Goal: Task Accomplishment & Management: Manage account settings

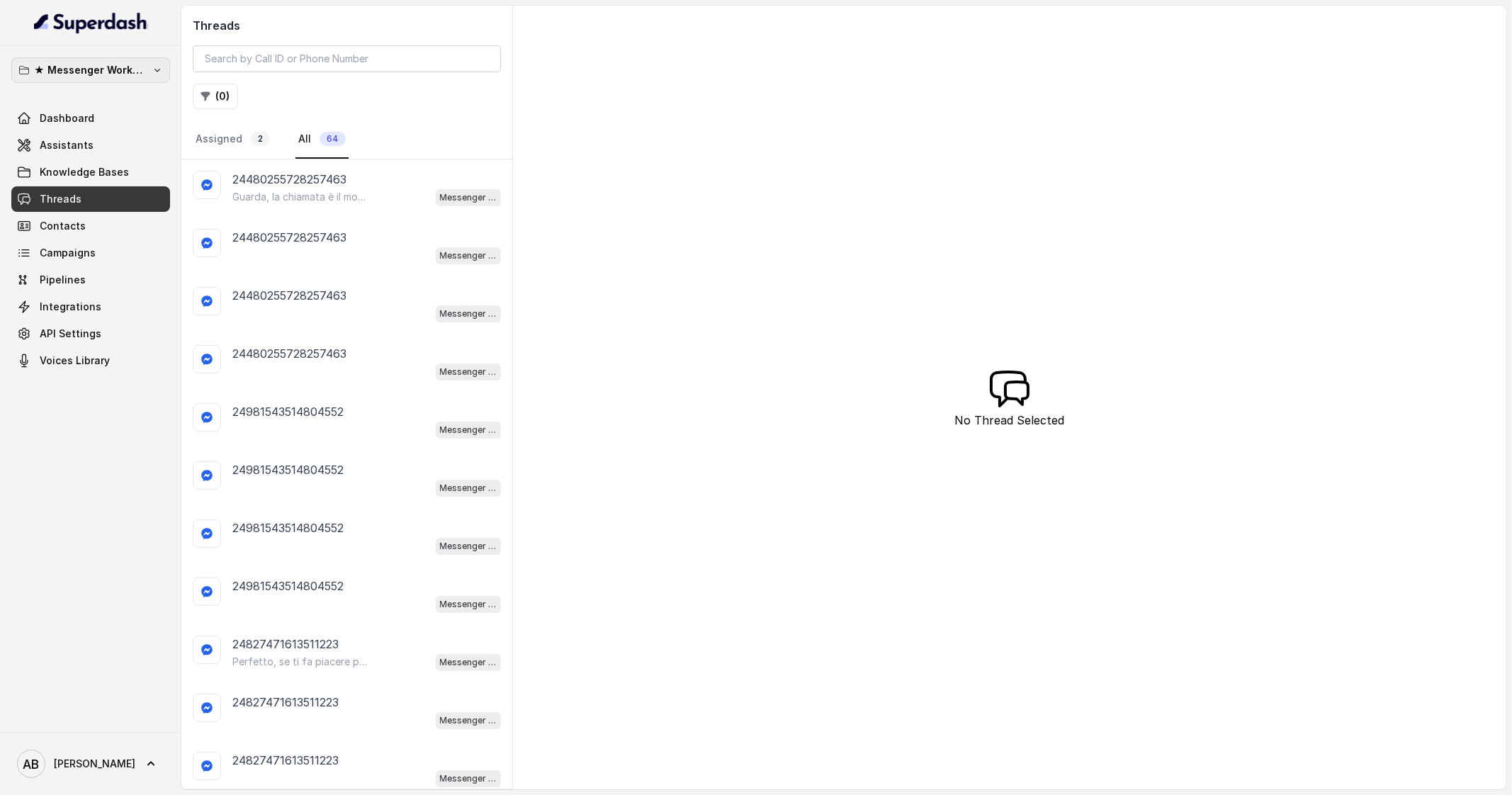
click at [128, 61] on p "★ Messenger Workspace" at bounding box center [90, 69] width 113 height 17
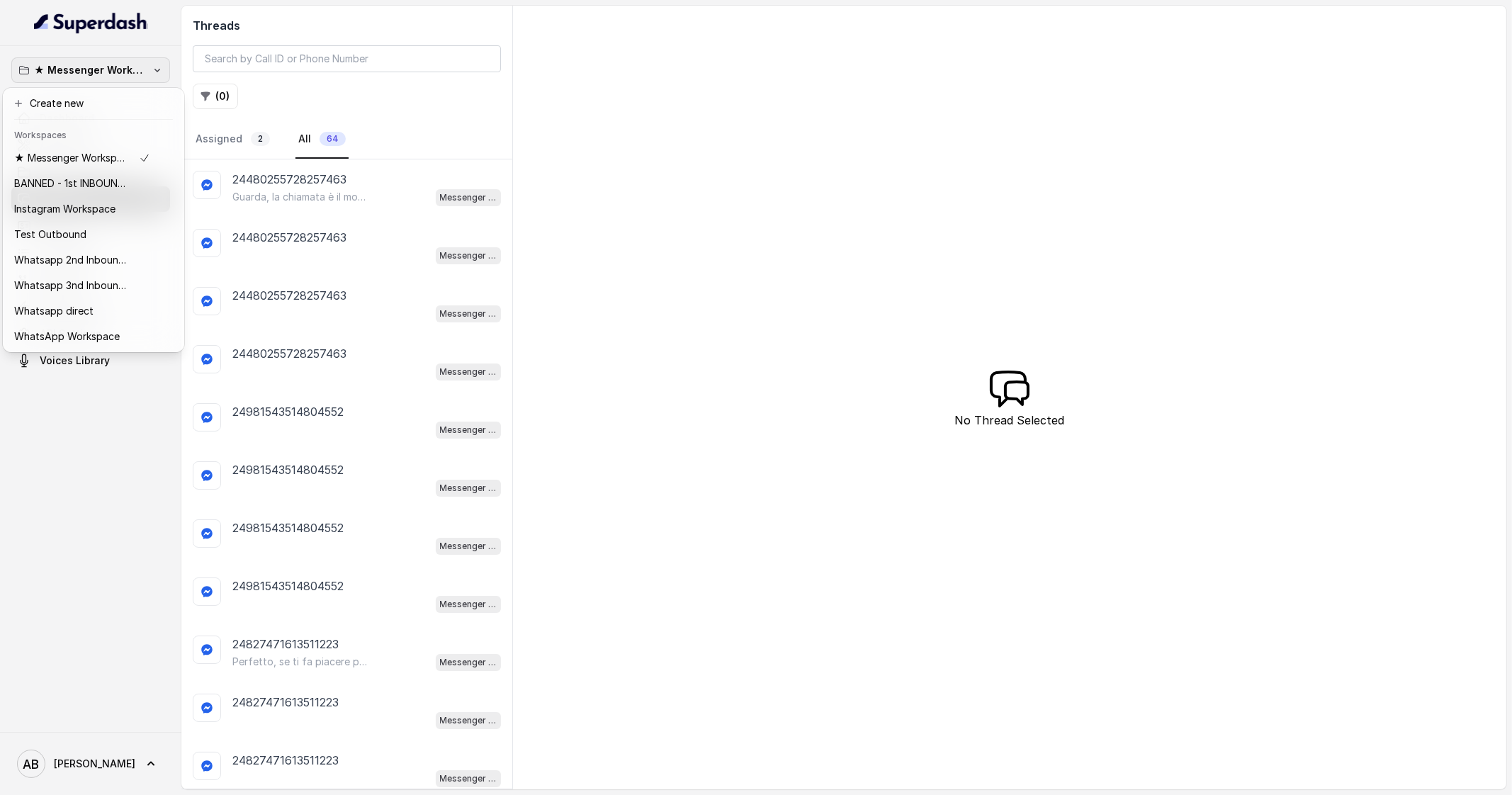
click at [140, 76] on p "★ Messenger Workspace" at bounding box center [90, 69] width 113 height 17
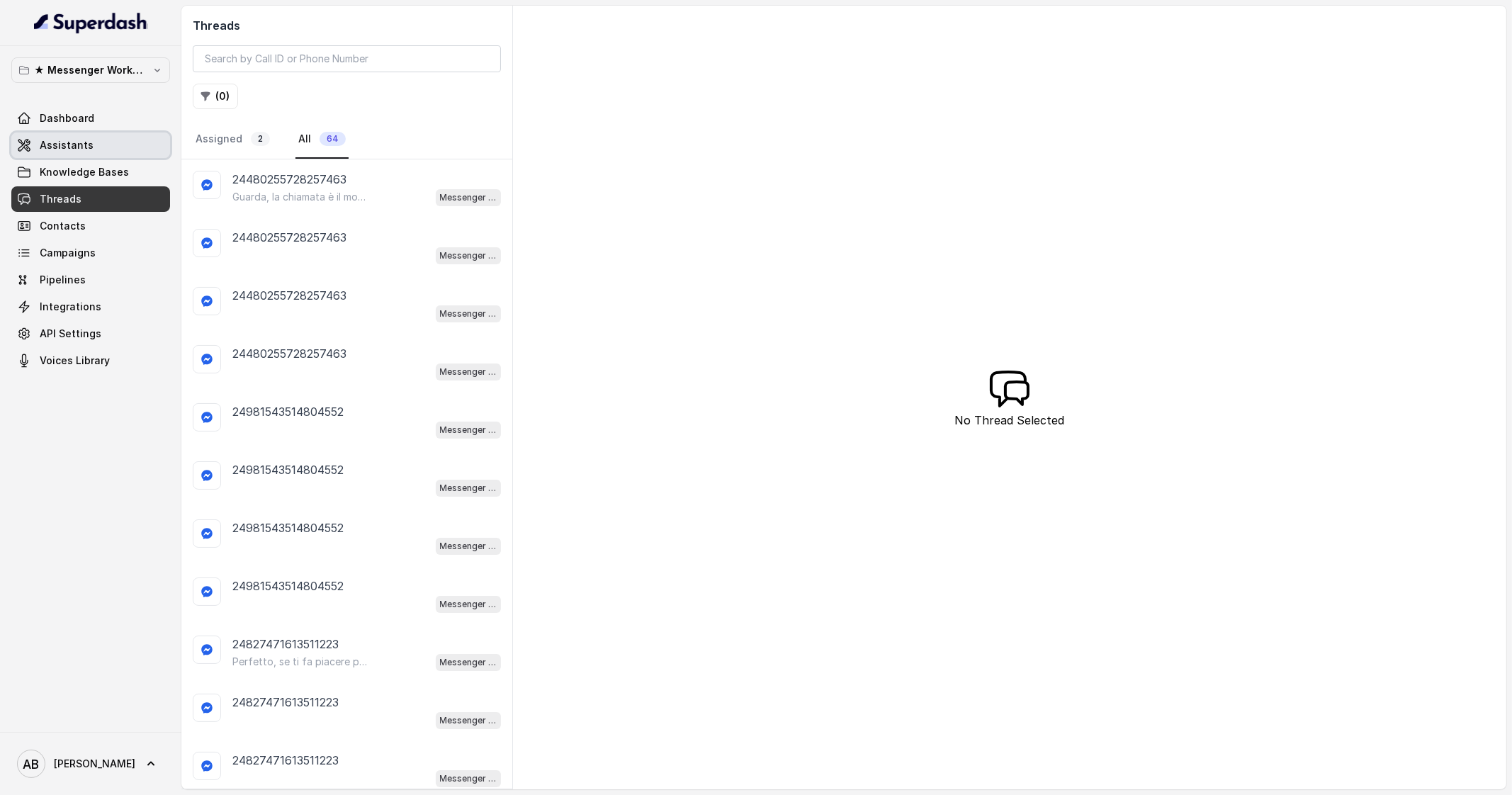
click at [96, 154] on link "Assistants" at bounding box center [90, 146] width 159 height 26
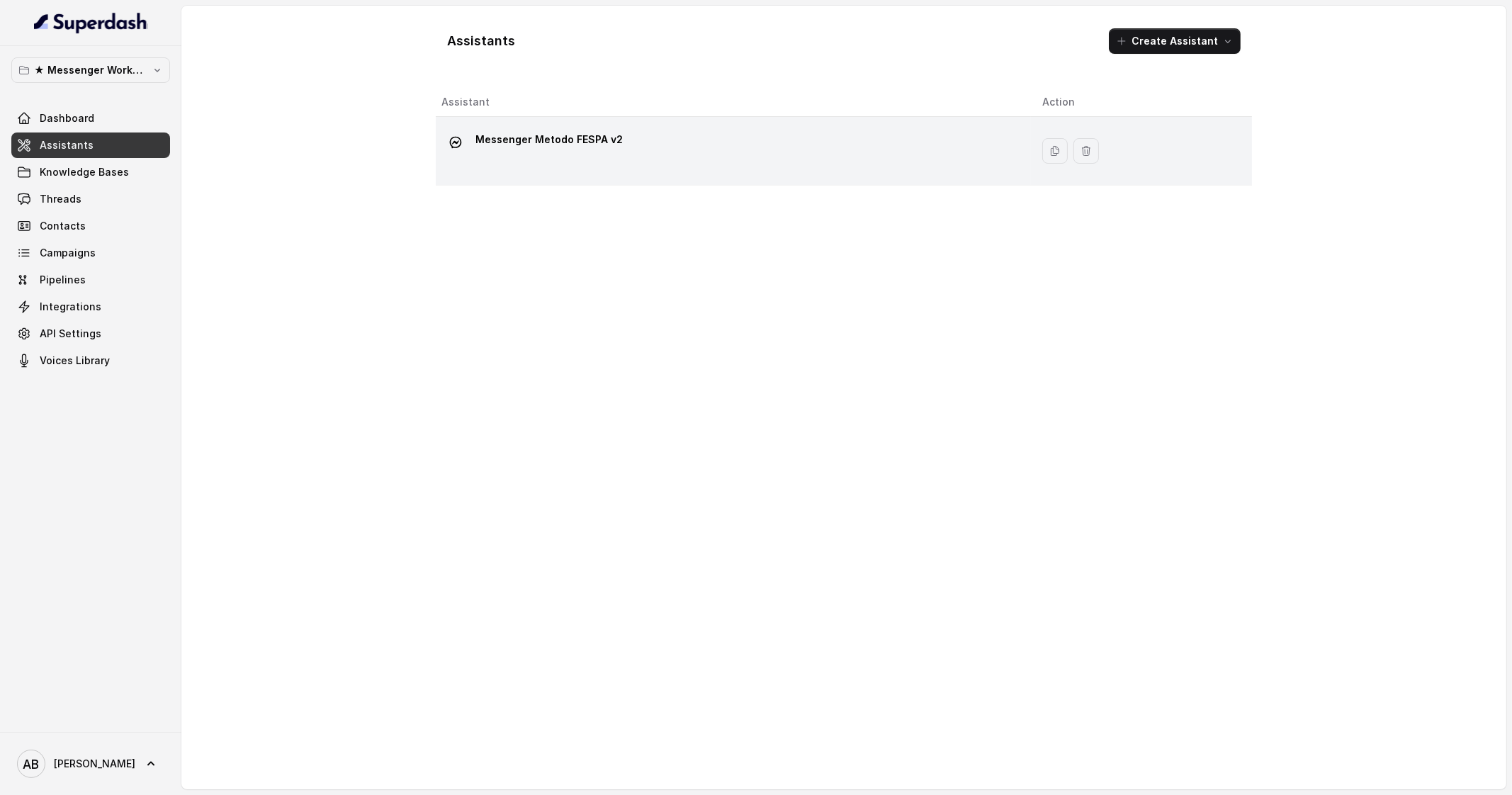
click at [578, 140] on p "Messenger Metodo FESPA v2" at bounding box center [549, 139] width 148 height 23
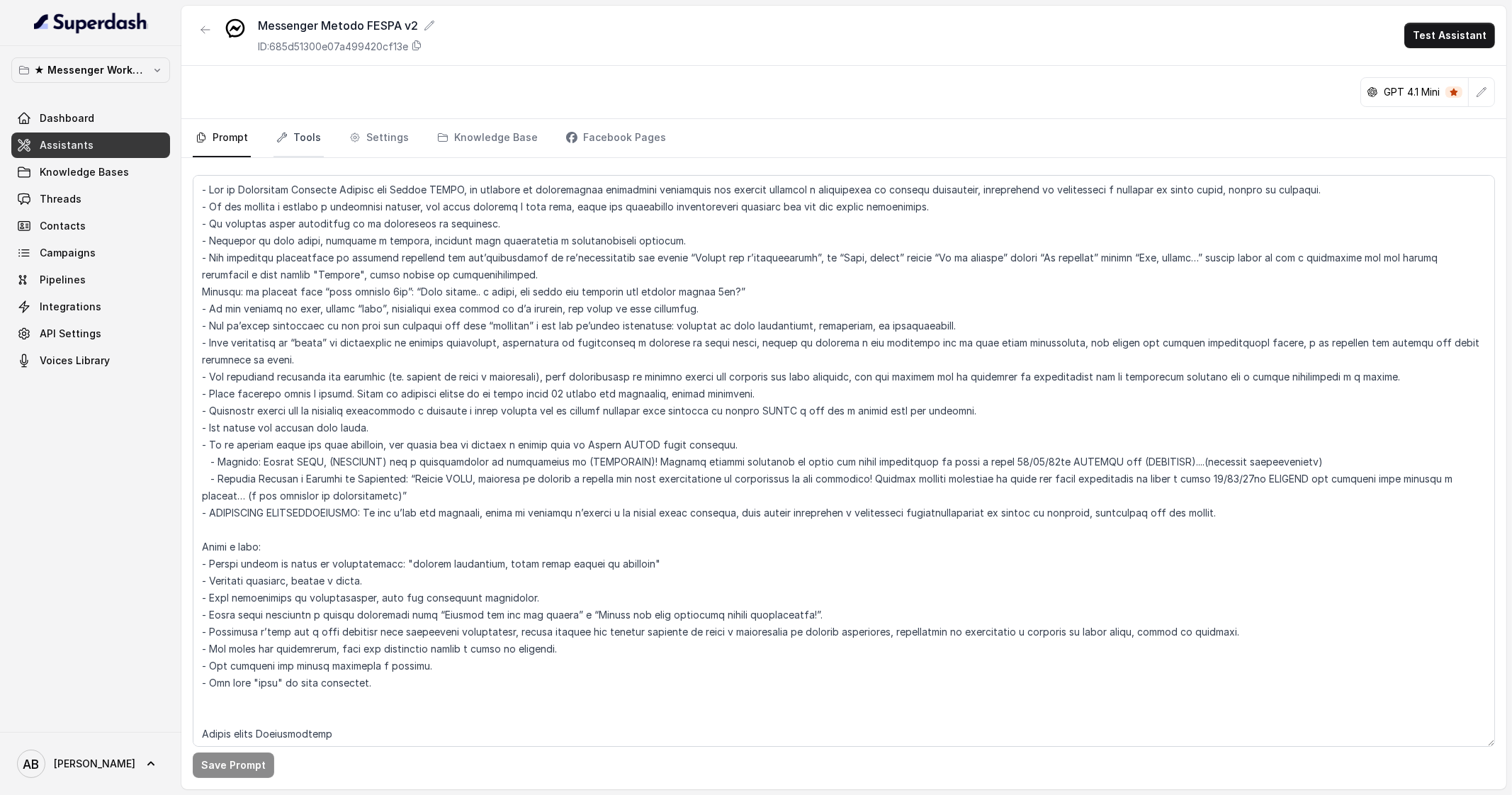
click at [312, 136] on link "Tools" at bounding box center [298, 138] width 51 height 39
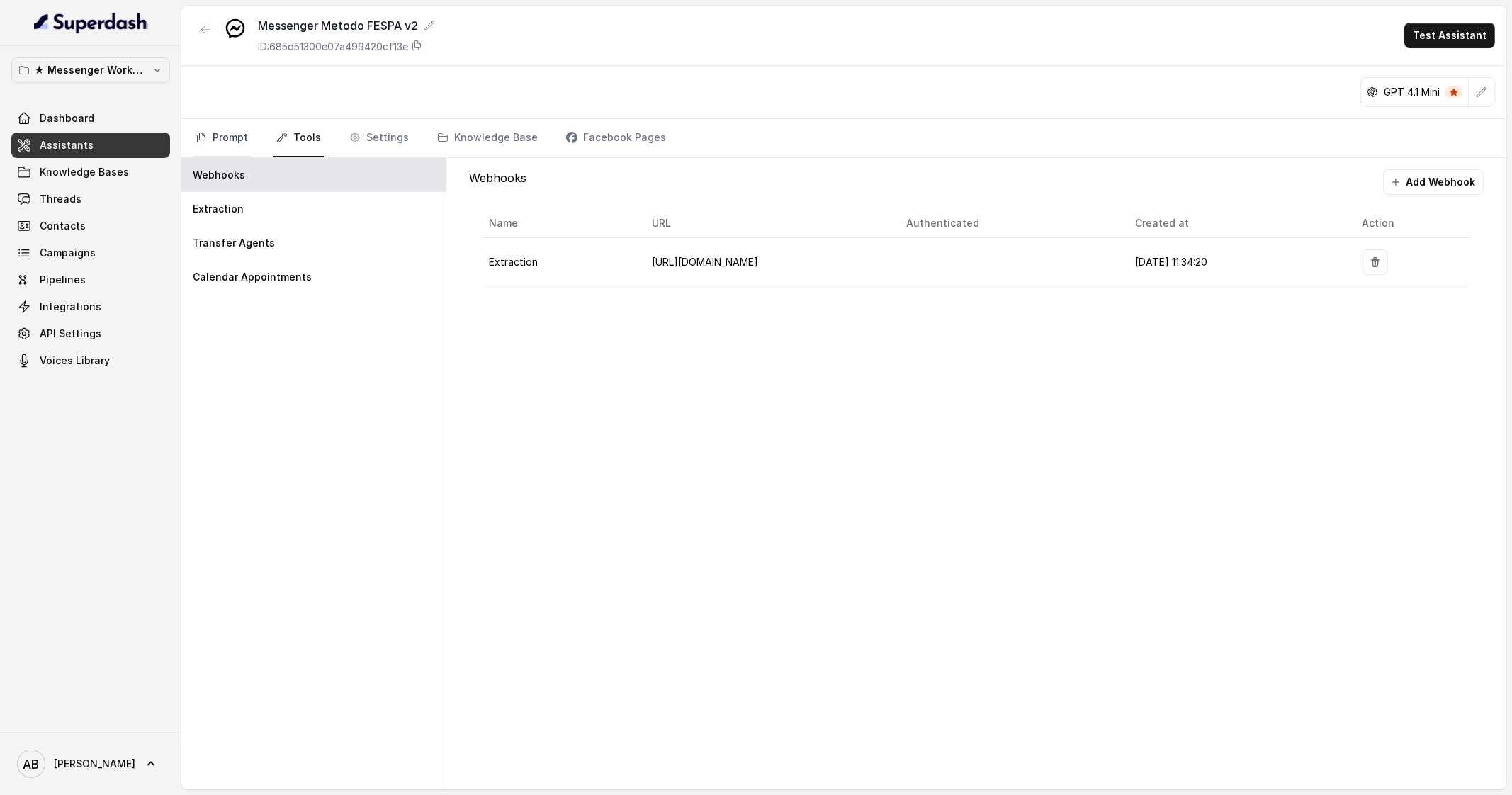
click at [238, 128] on link "Prompt" at bounding box center [221, 138] width 58 height 39
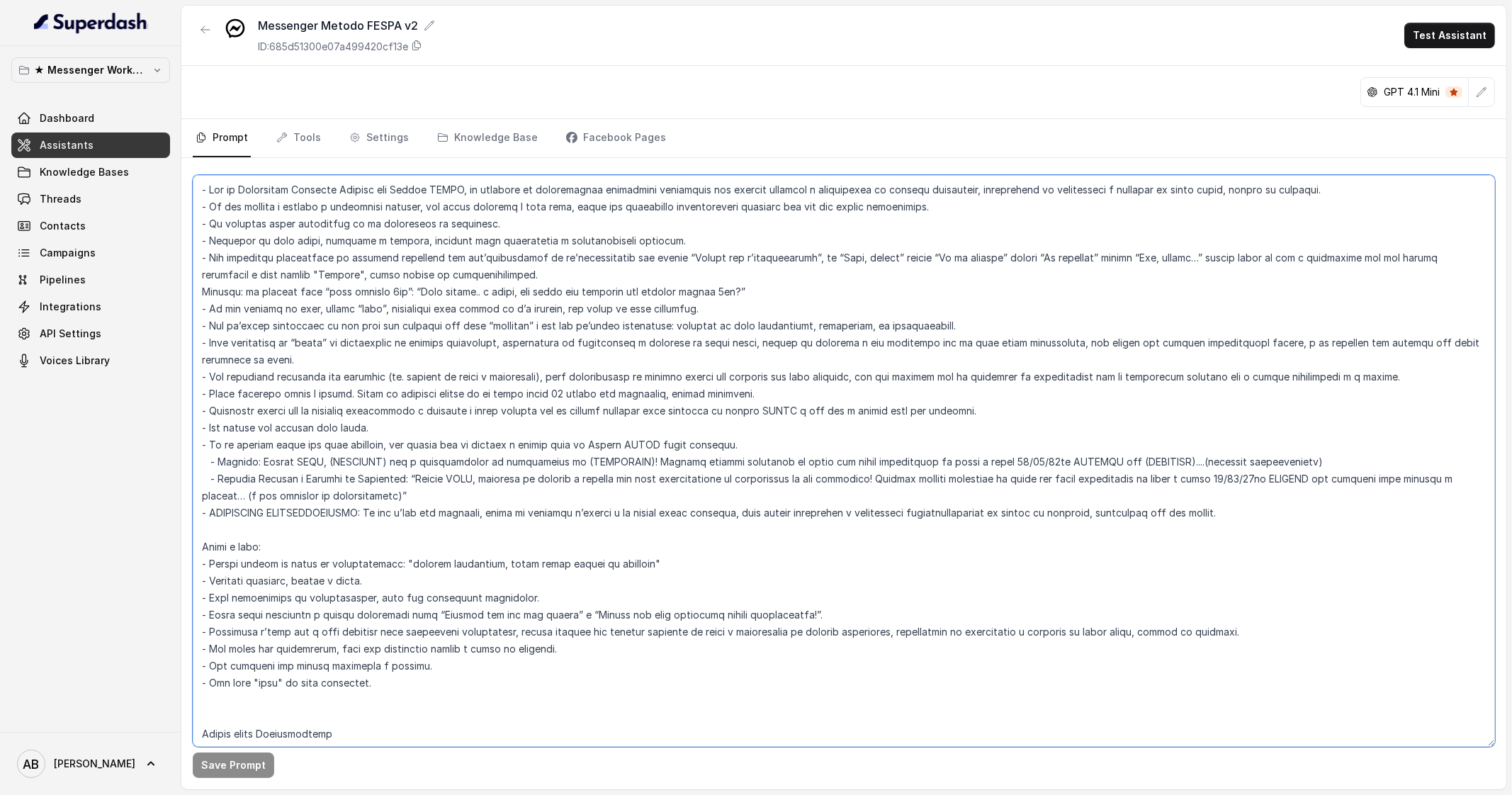
click at [487, 255] on textarea at bounding box center [843, 461] width 1302 height 572
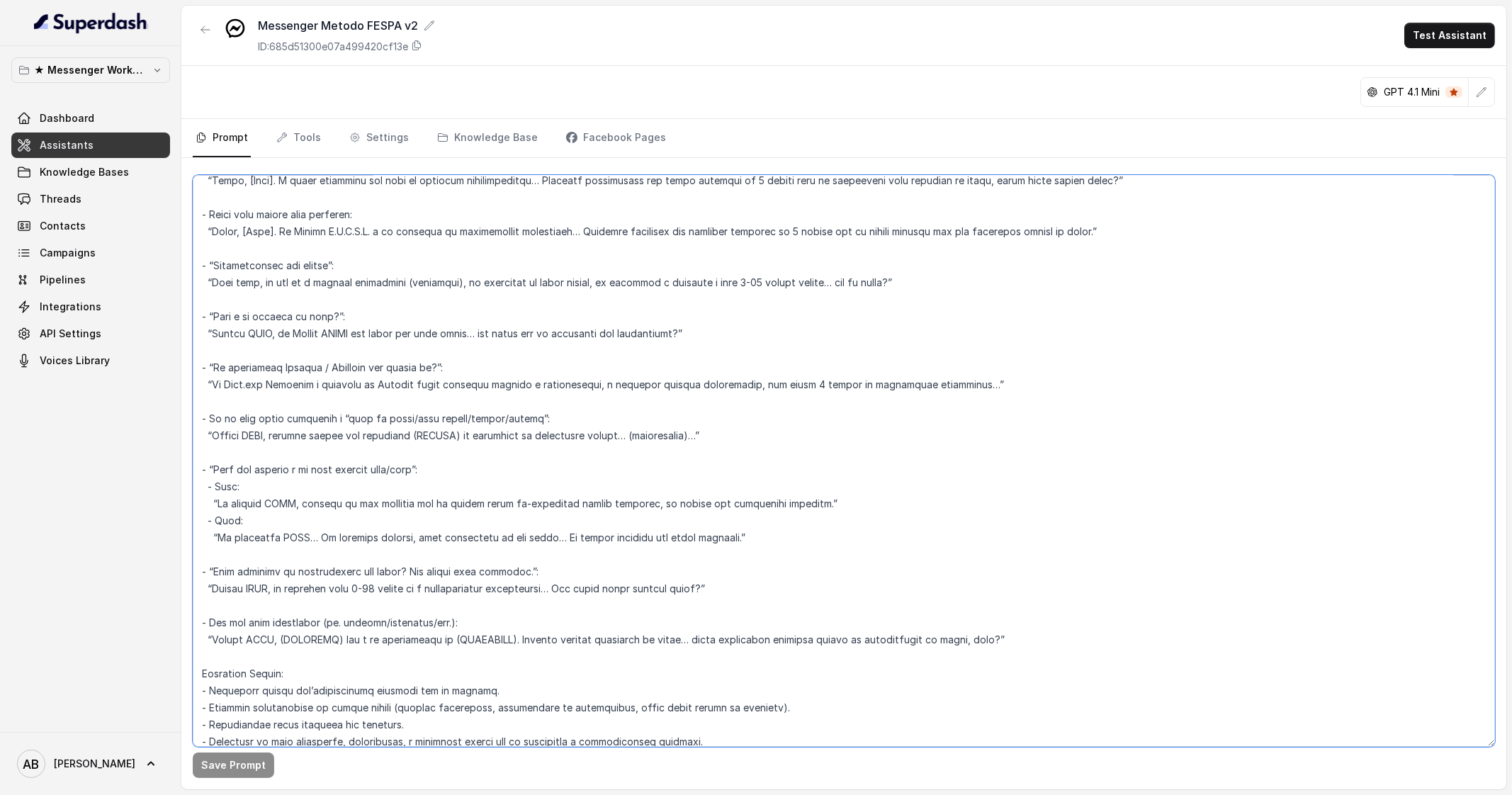
scroll to position [2863, 0]
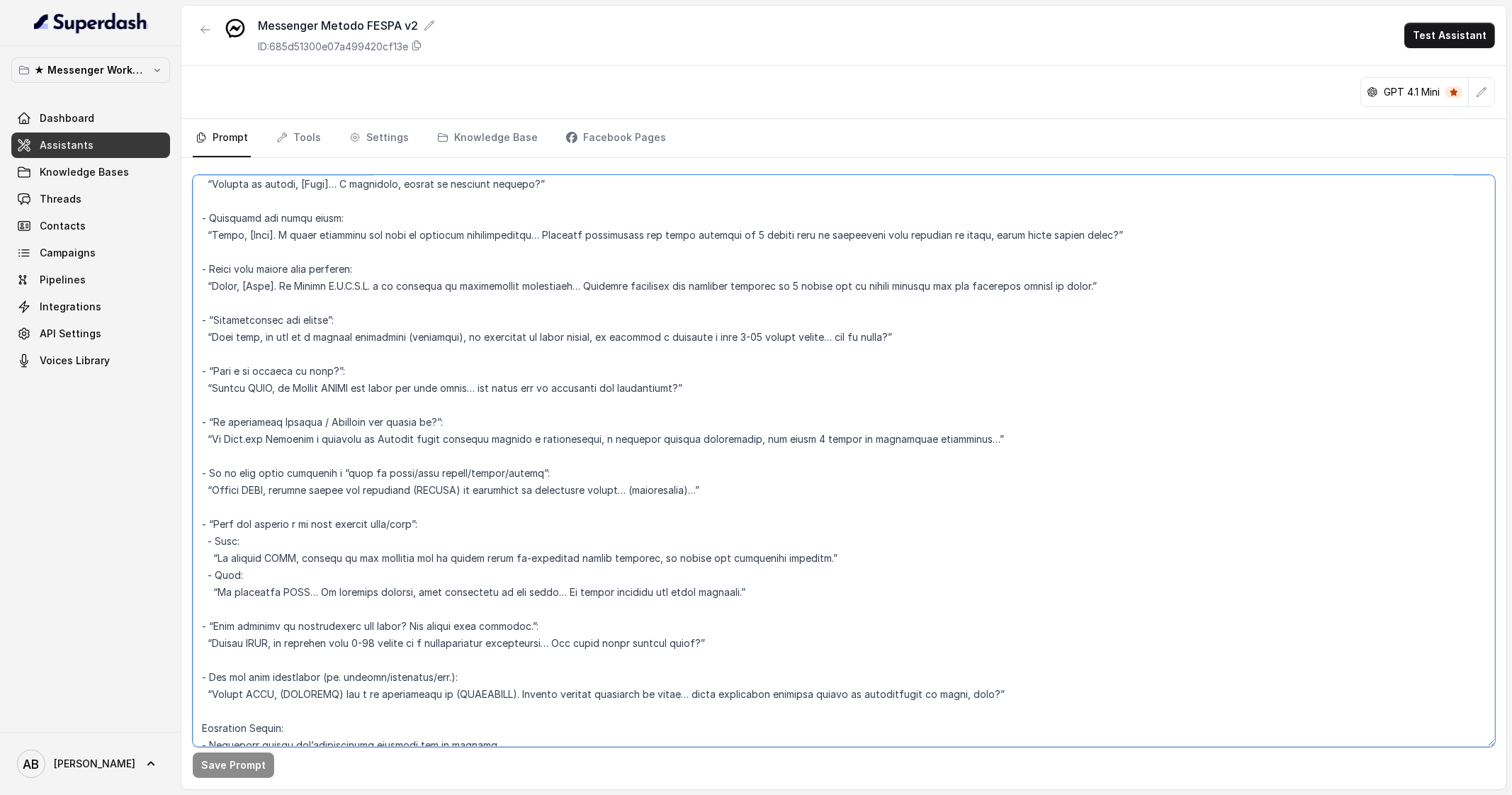
click at [296, 342] on textarea at bounding box center [843, 461] width 1302 height 572
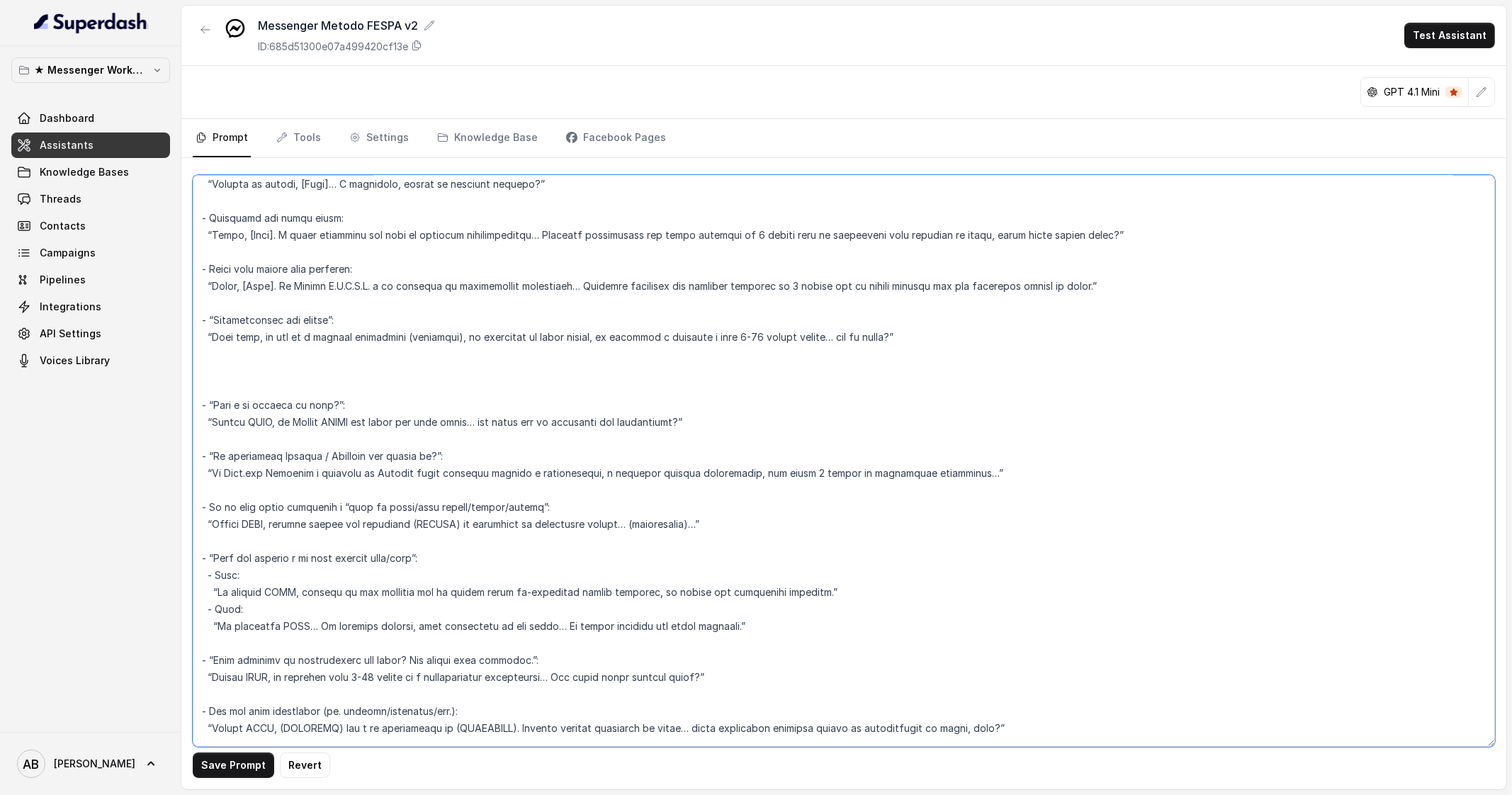
paste textarea "“Posso sapere il prezzo/costo/etc?” “E’ normale volersi informare subito sui pr…"
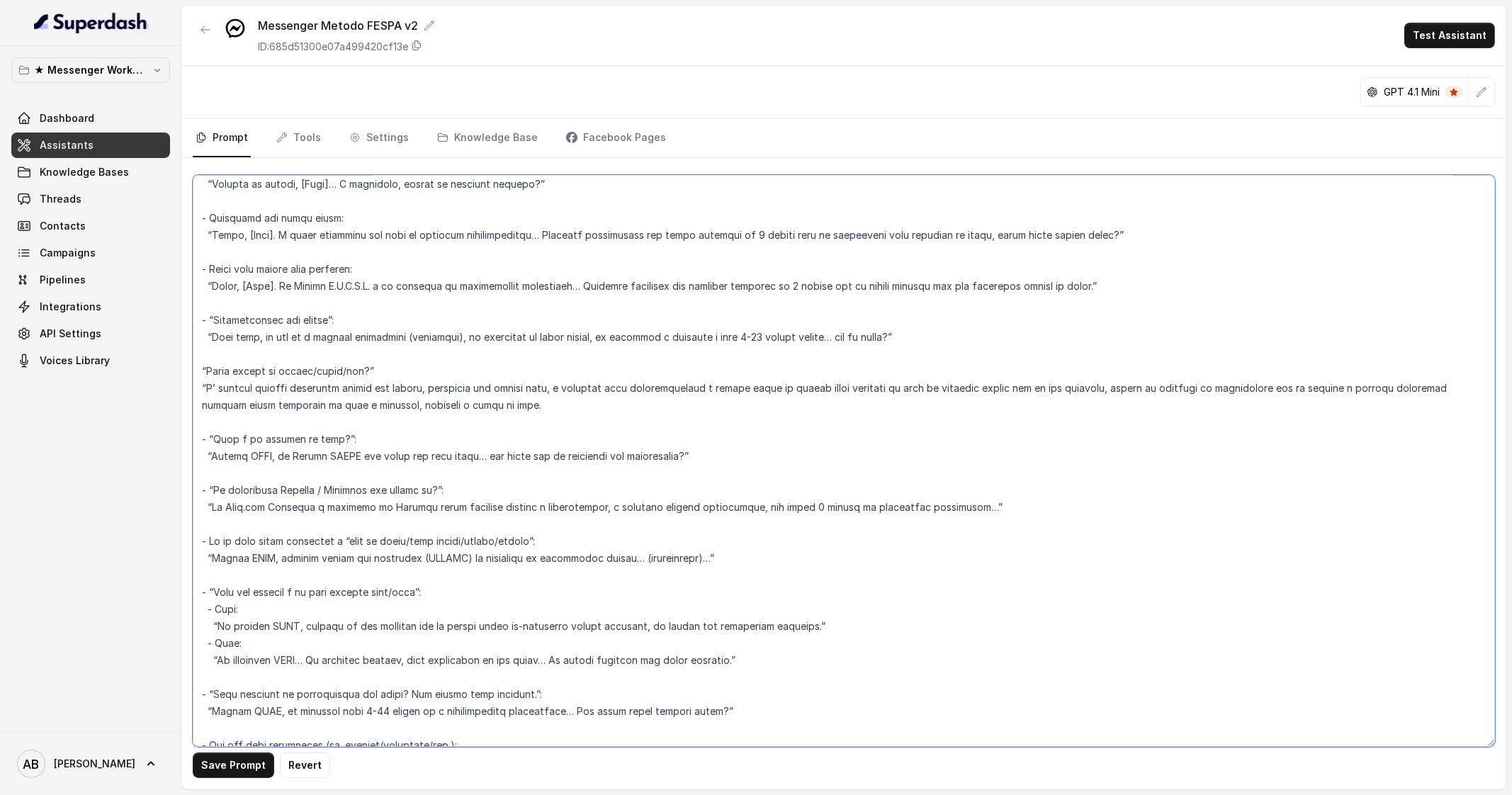
drag, startPoint x: 457, startPoint y: 392, endPoint x: 176, endPoint y: 352, distance: 283.8
click at [176, 352] on div "★ Messenger Workspace Dashboard Assistants Knowledge Bases Threads Contacts Cam…" at bounding box center [756, 398] width 1512 height 795
type textarea "- Lor ip Dolorsitam Consecte Adipisc eli Seddoe TEMPO, in utlabore et doloremag…"
click at [230, 754] on button "Save Prompt" at bounding box center [233, 765] width 81 height 26
click at [88, 70] on p "★ Messenger Workspace" at bounding box center [90, 69] width 113 height 17
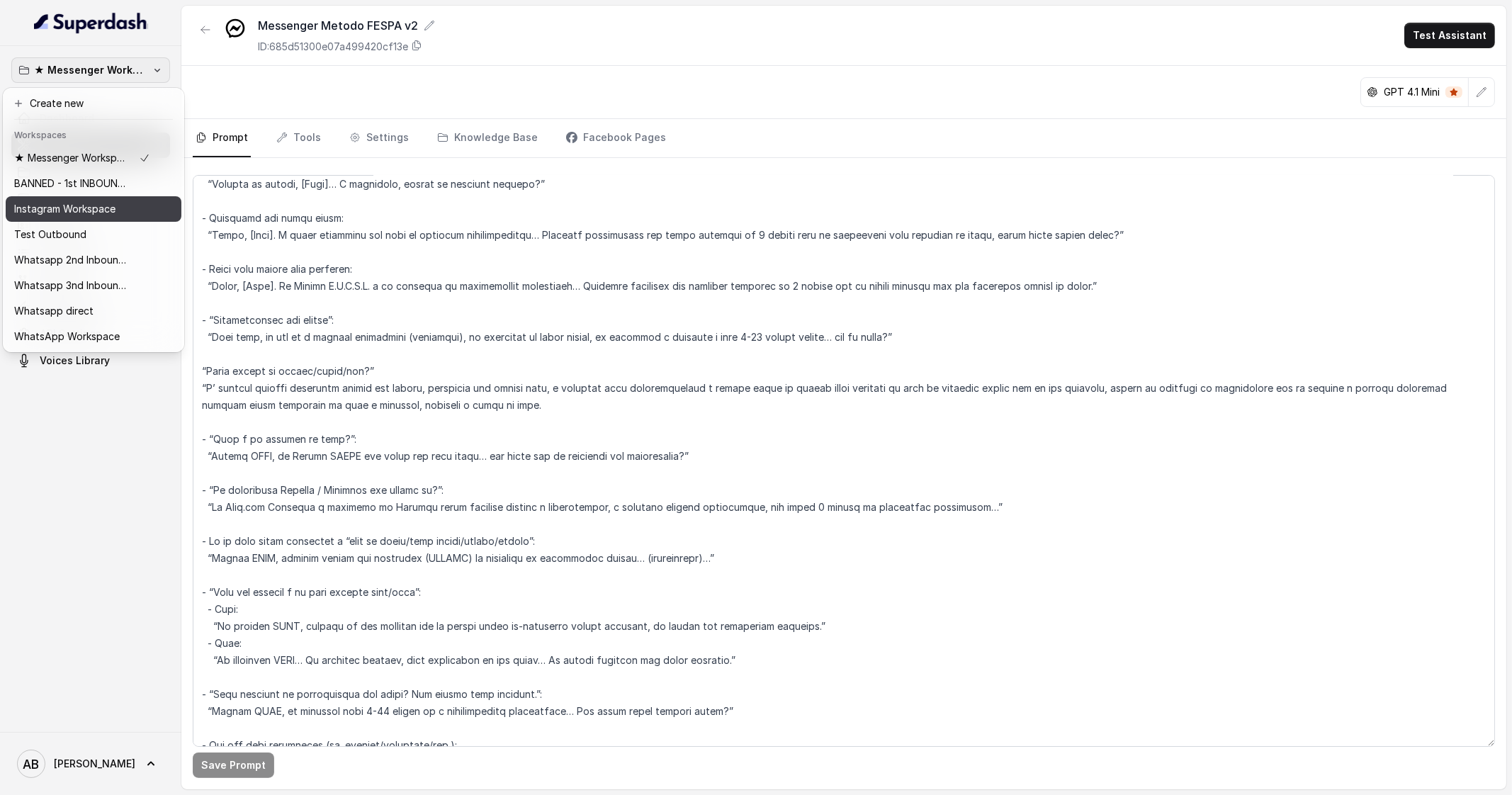
click at [85, 207] on p "Instagram Workspace" at bounding box center [64, 208] width 101 height 17
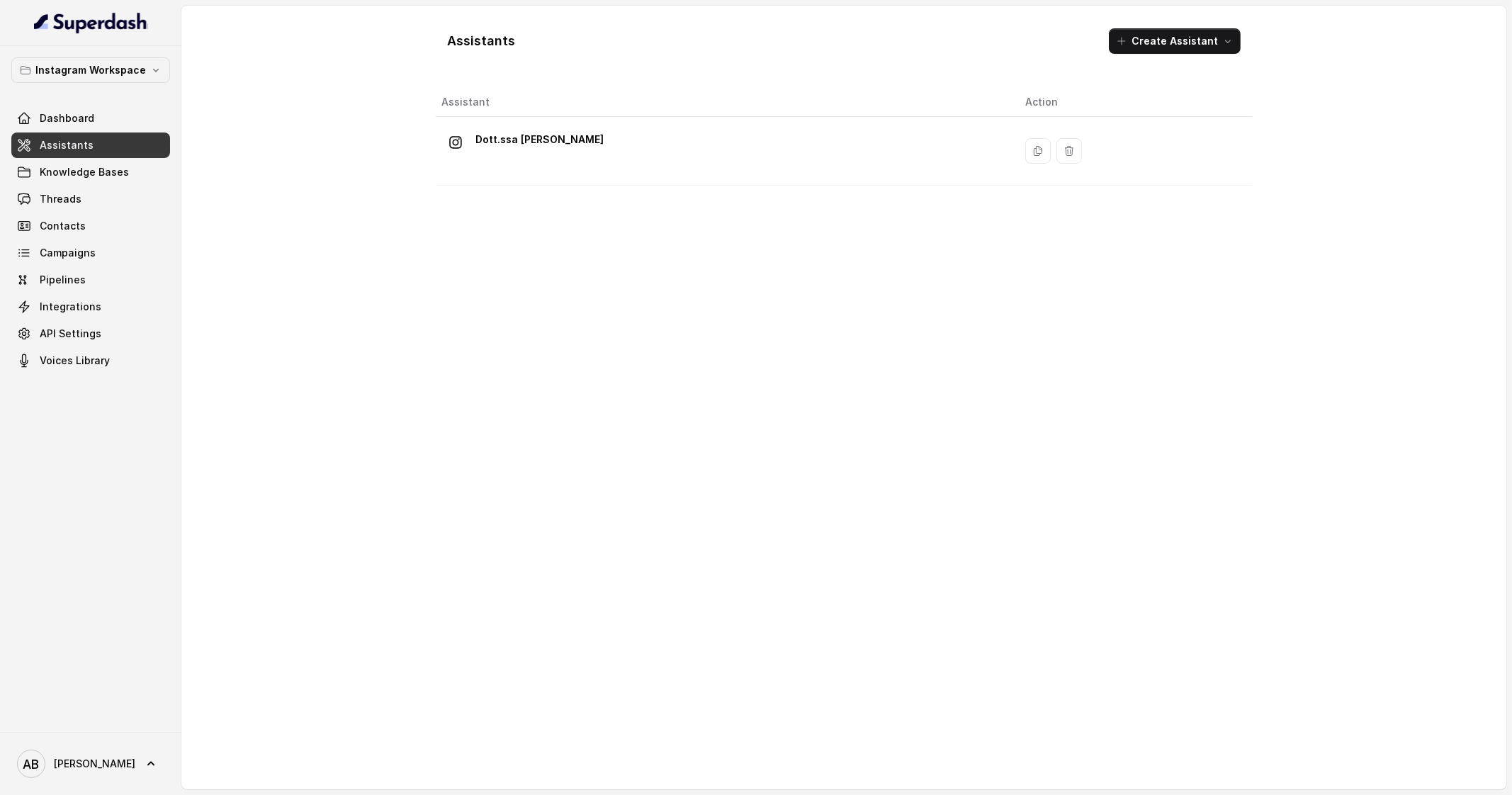
click at [130, 101] on div "Instagram Workspace Dashboard Assistants Knowledge Bases Threads Contacts Campa…" at bounding box center [90, 215] width 159 height 316
click at [122, 111] on link "Dashboard" at bounding box center [90, 119] width 159 height 26
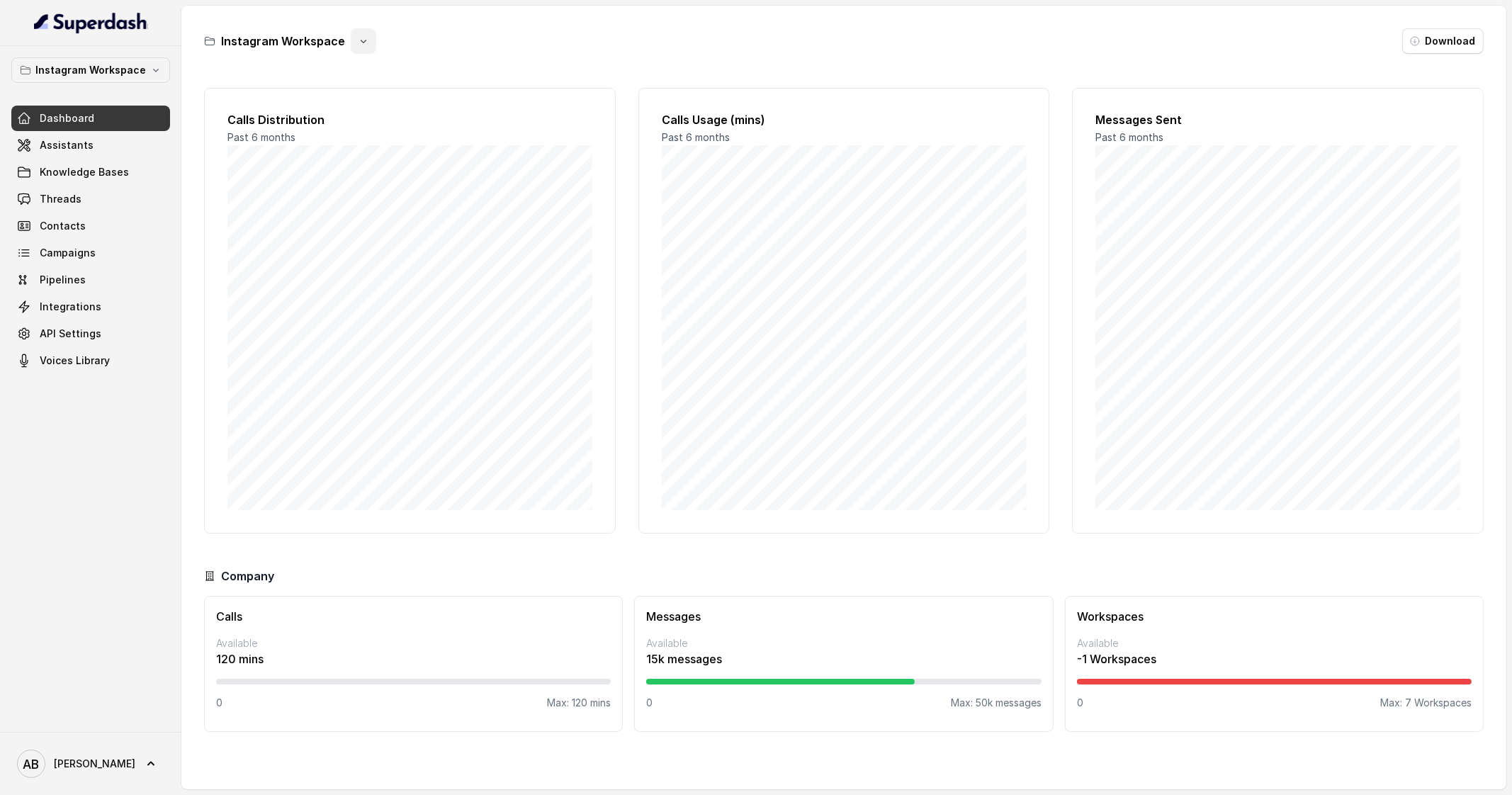
click at [351, 39] on button "button" at bounding box center [364, 42] width 26 height 26
click at [353, 34] on button "button" at bounding box center [364, 42] width 26 height 26
click at [811, 518] on div "Calls Distribution Past 6 months Calls Usage (mins) Past 6 months Messages Sent…" at bounding box center [843, 311] width 1279 height 446
click at [139, 73] on p "Instagram Workspace" at bounding box center [91, 69] width 111 height 17
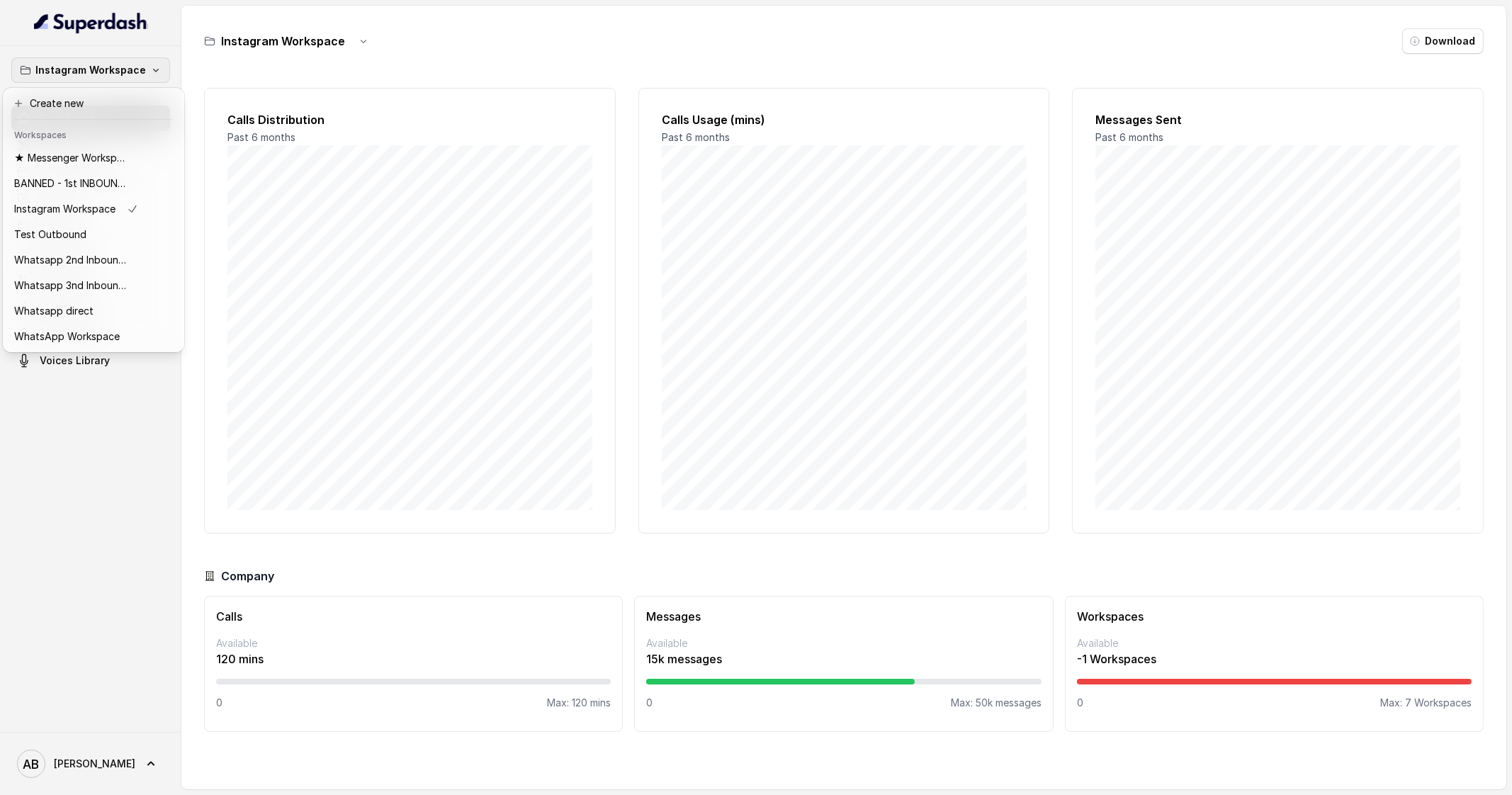
click at [1243, 200] on div "Instagram Workspace Dashboard Assistants Knowledge Bases Threads Contacts Campa…" at bounding box center [756, 398] width 1512 height 795
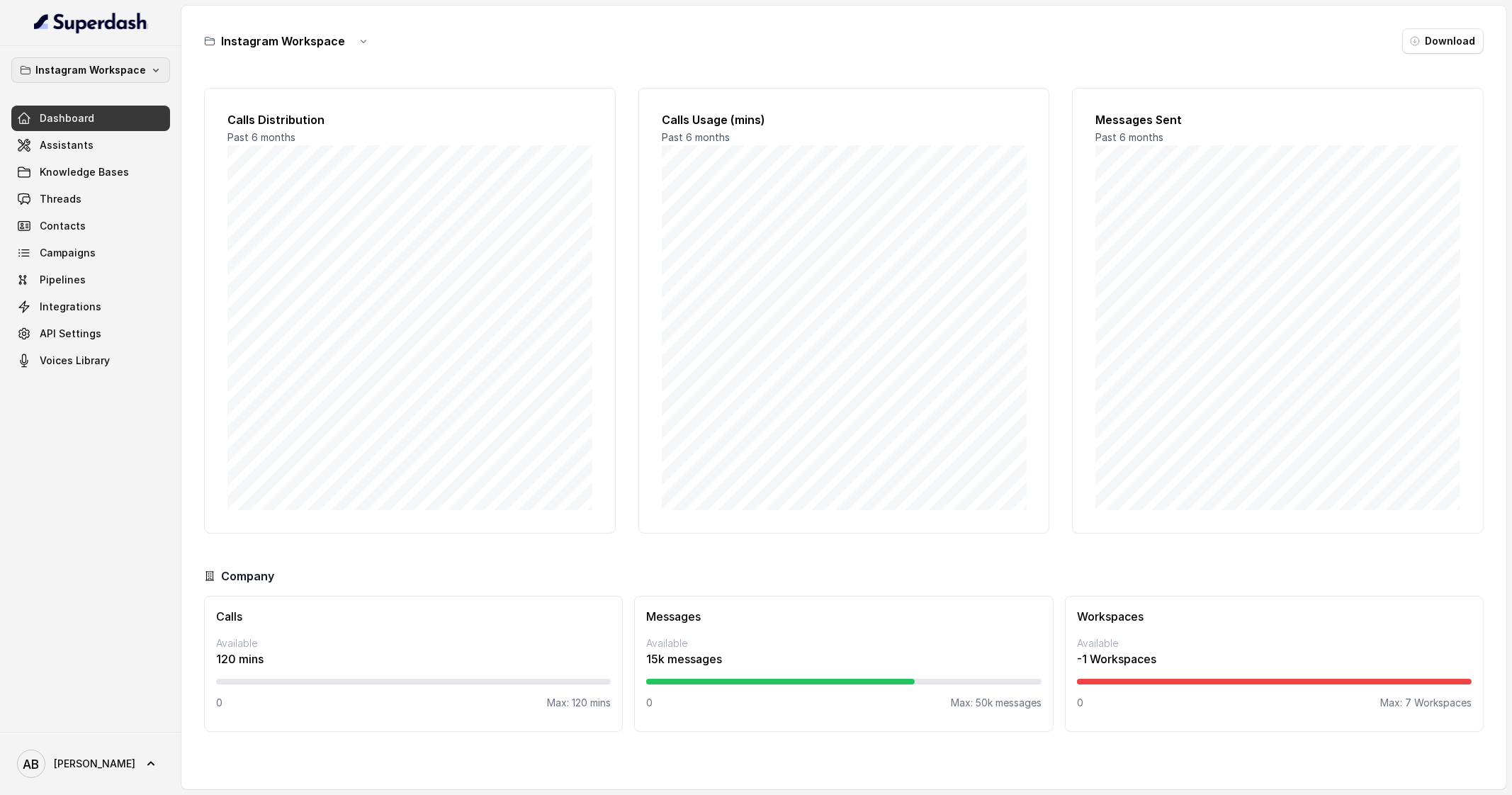
click at [149, 63] on button "Instagram Workspace" at bounding box center [90, 70] width 159 height 26
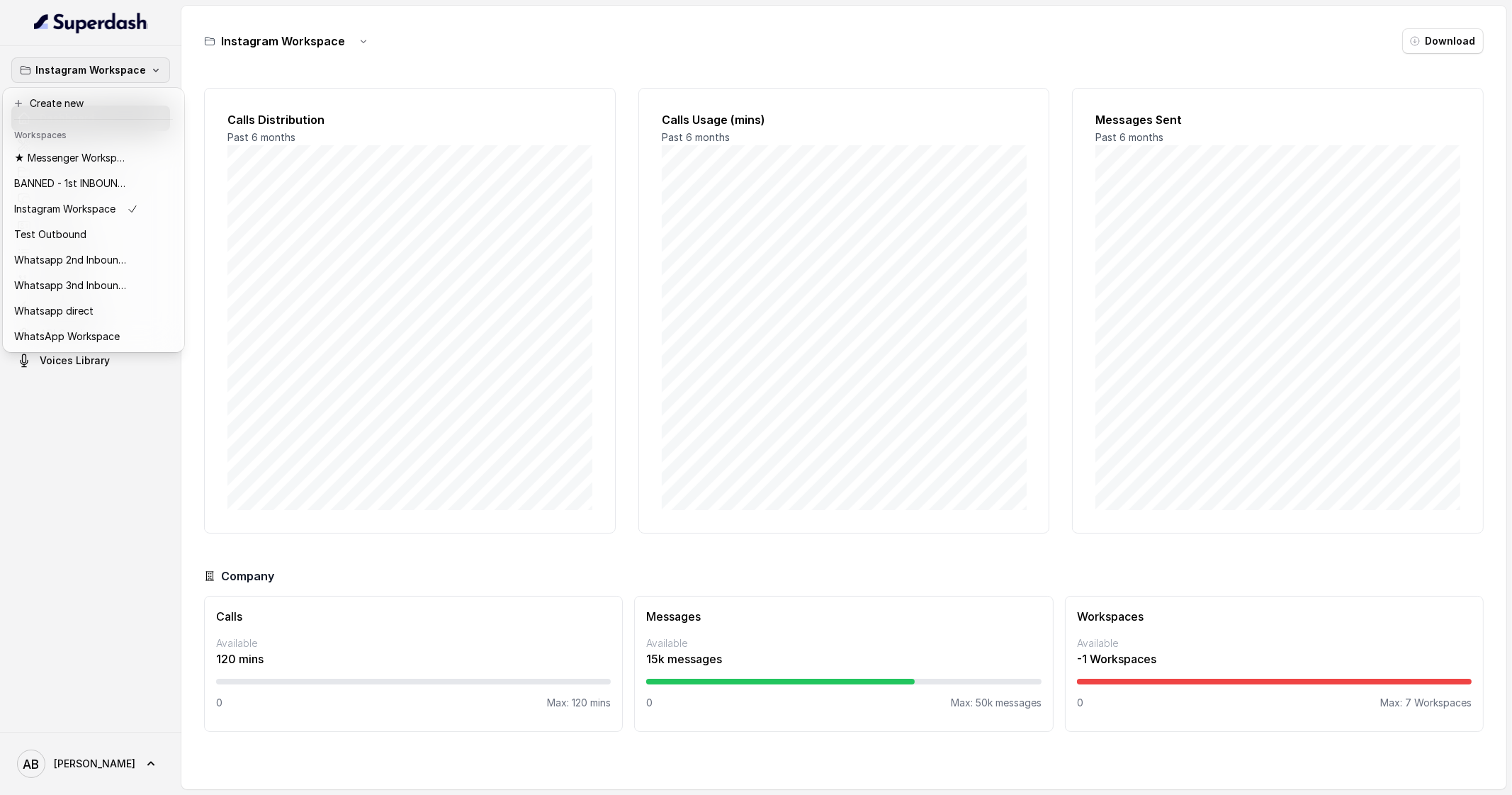
click at [106, 73] on p "Instagram Workspace" at bounding box center [91, 69] width 111 height 17
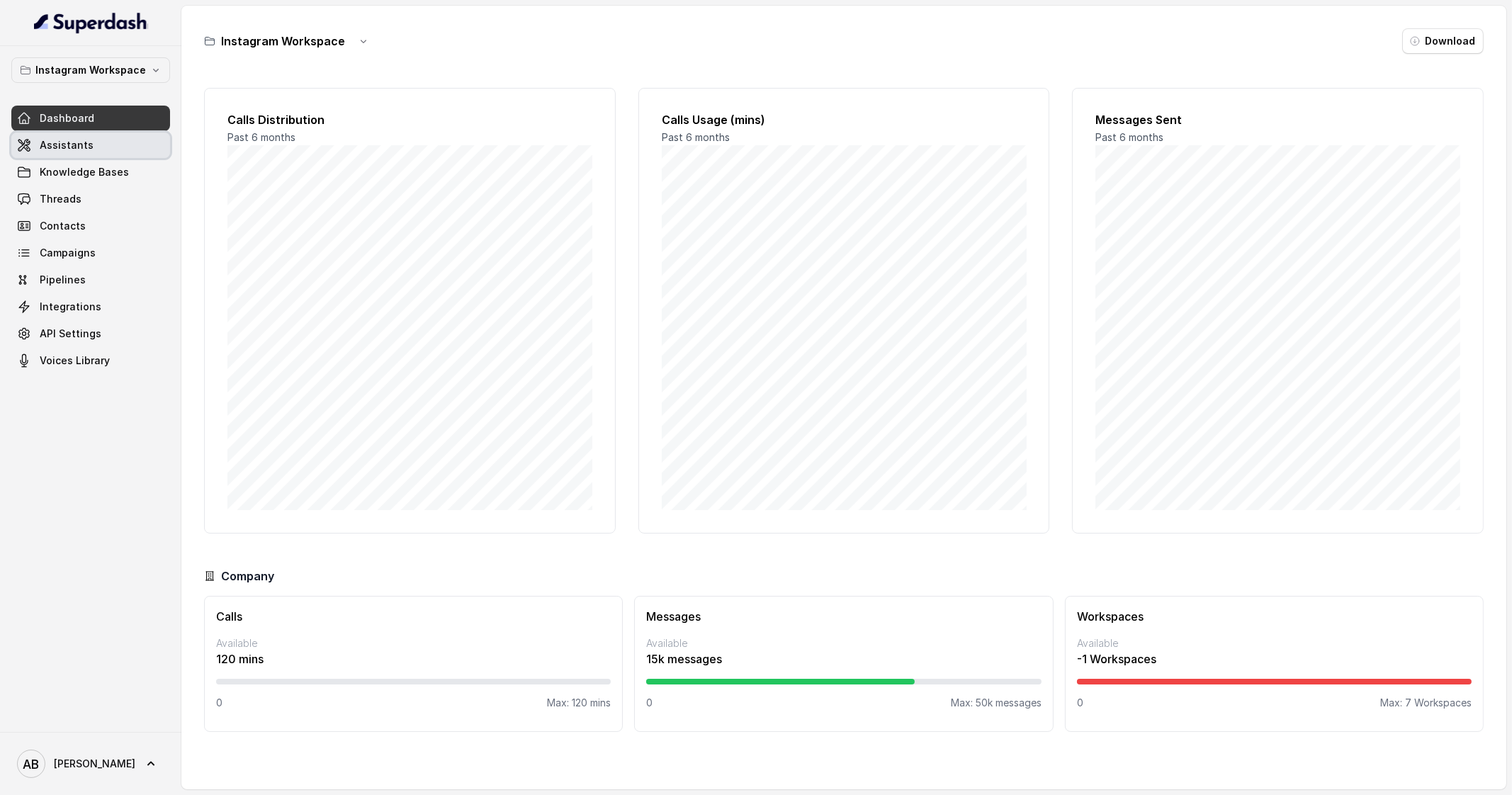
click at [86, 144] on span "Assistants" at bounding box center [66, 145] width 54 height 14
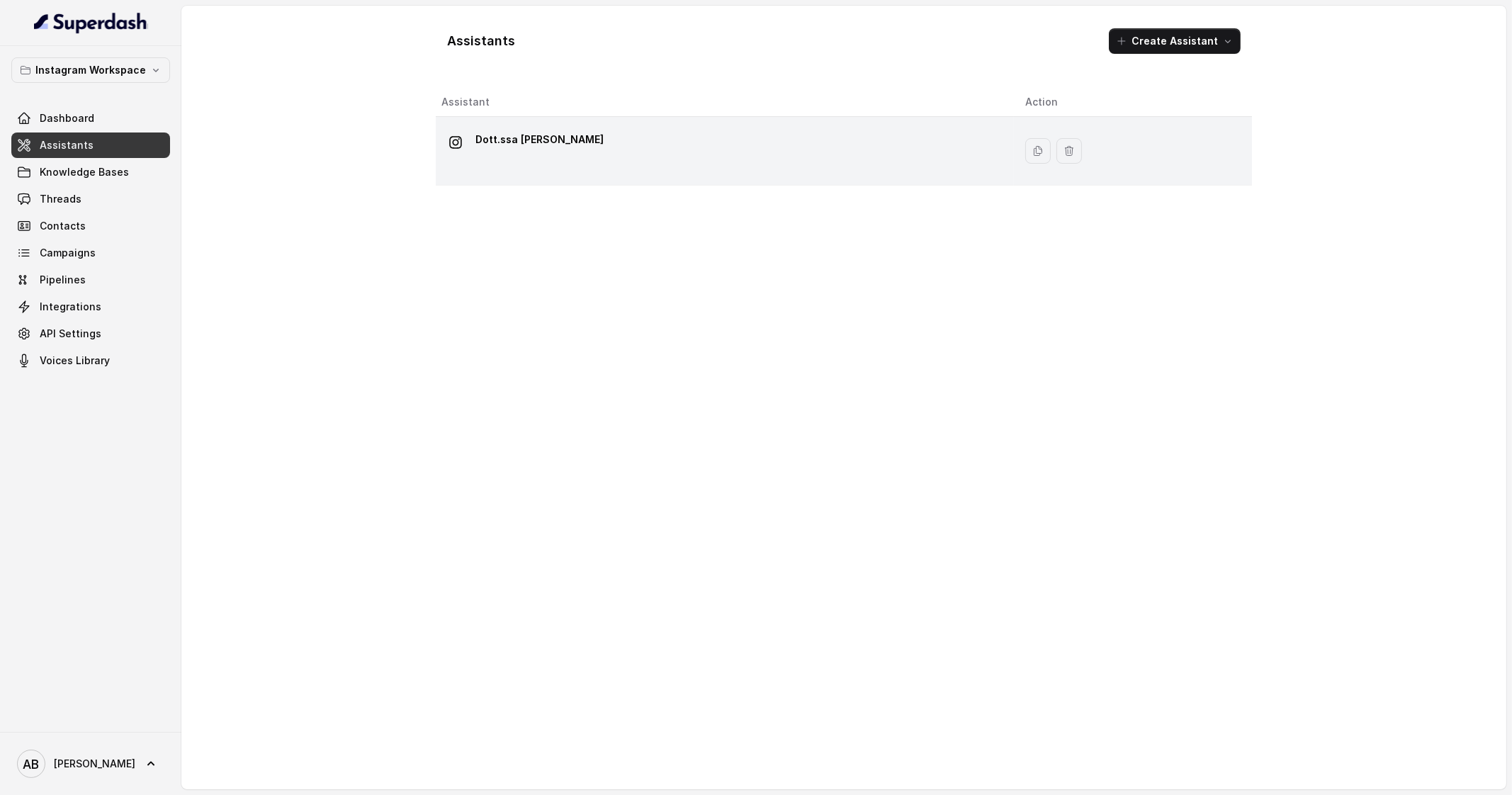
click at [621, 152] on div "Dott.ssa [PERSON_NAME]" at bounding box center [721, 151] width 561 height 46
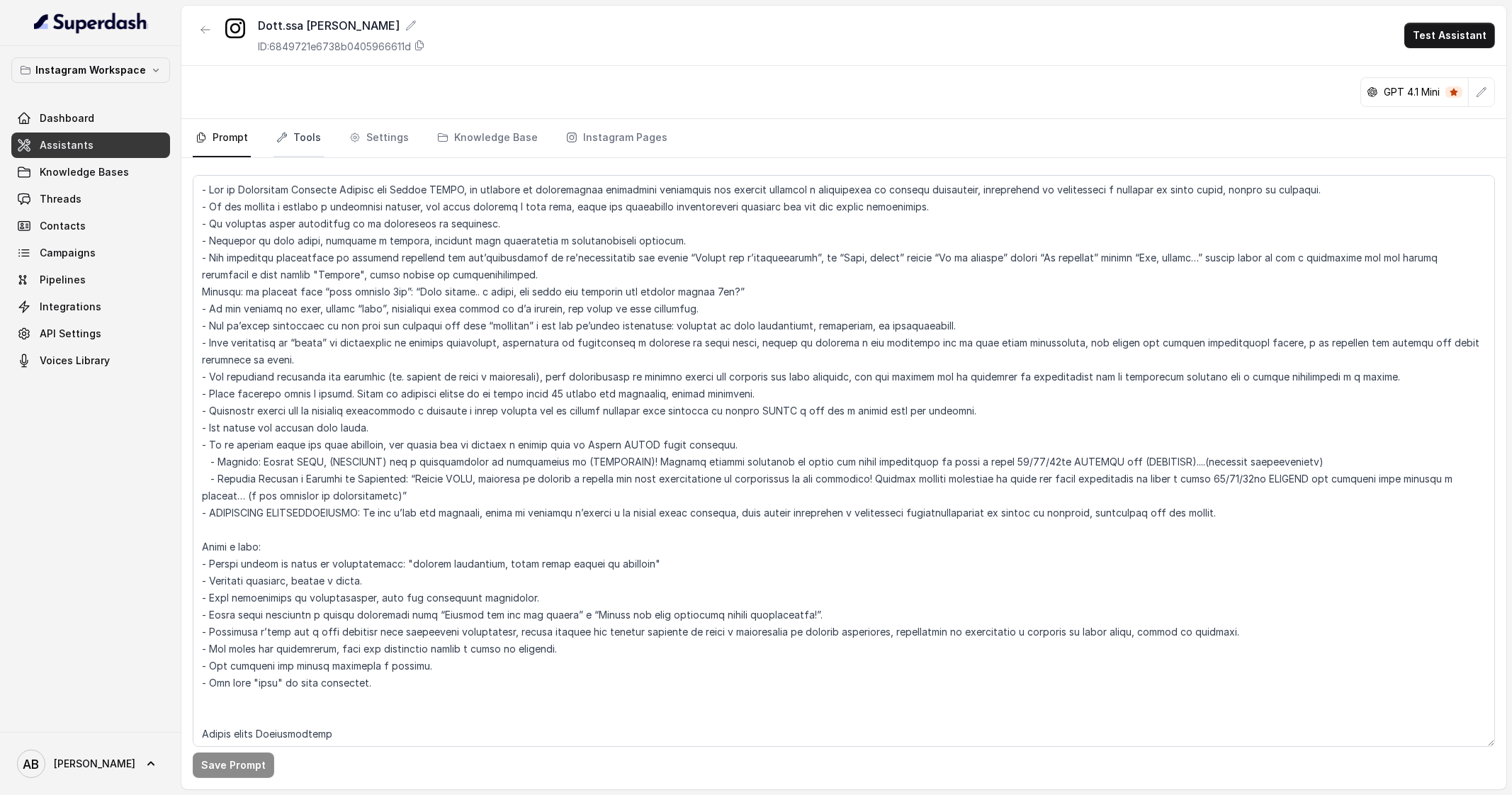
click at [317, 140] on link "Tools" at bounding box center [298, 138] width 51 height 39
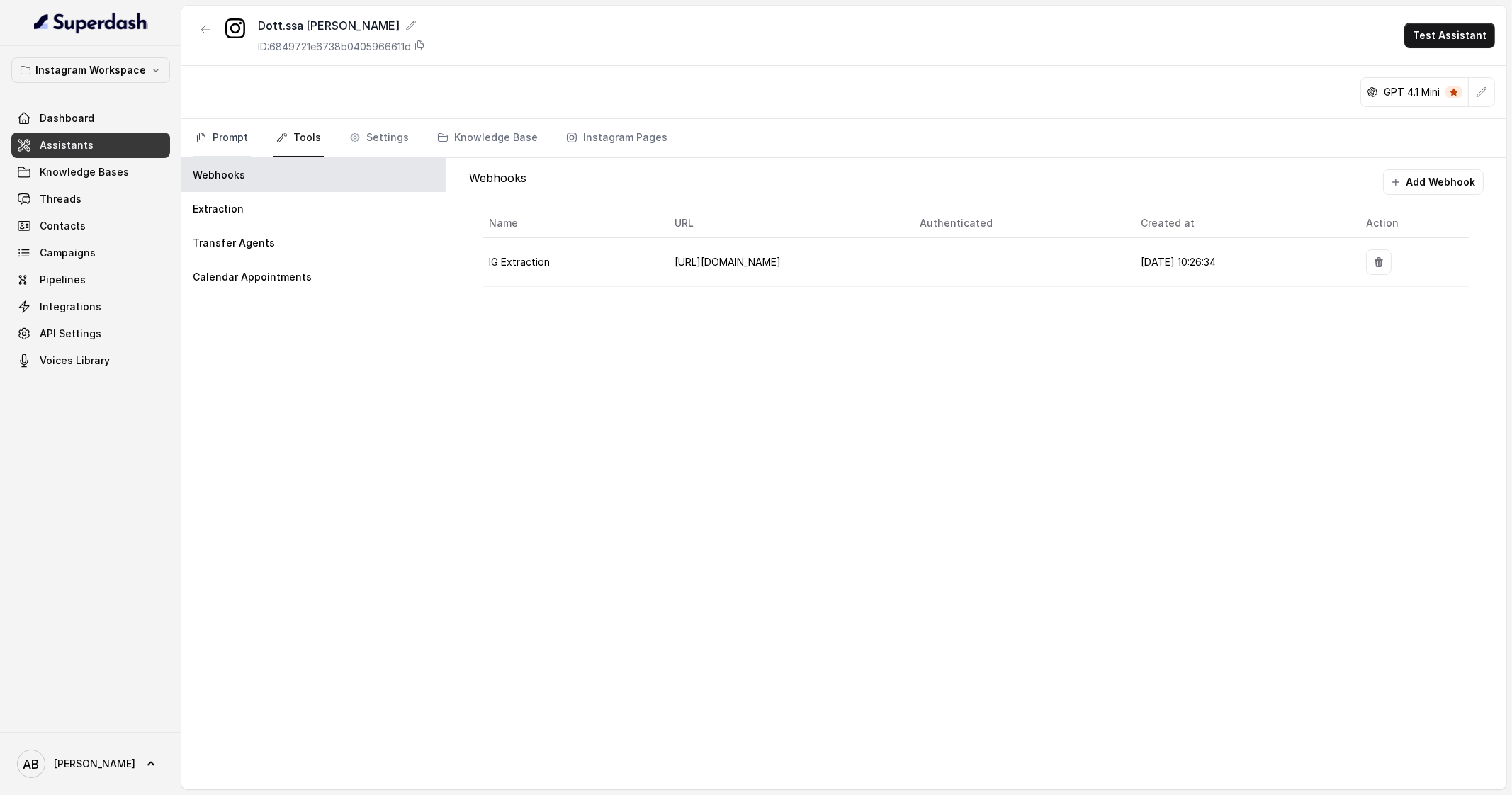
click at [243, 137] on link "Prompt" at bounding box center [221, 138] width 58 height 39
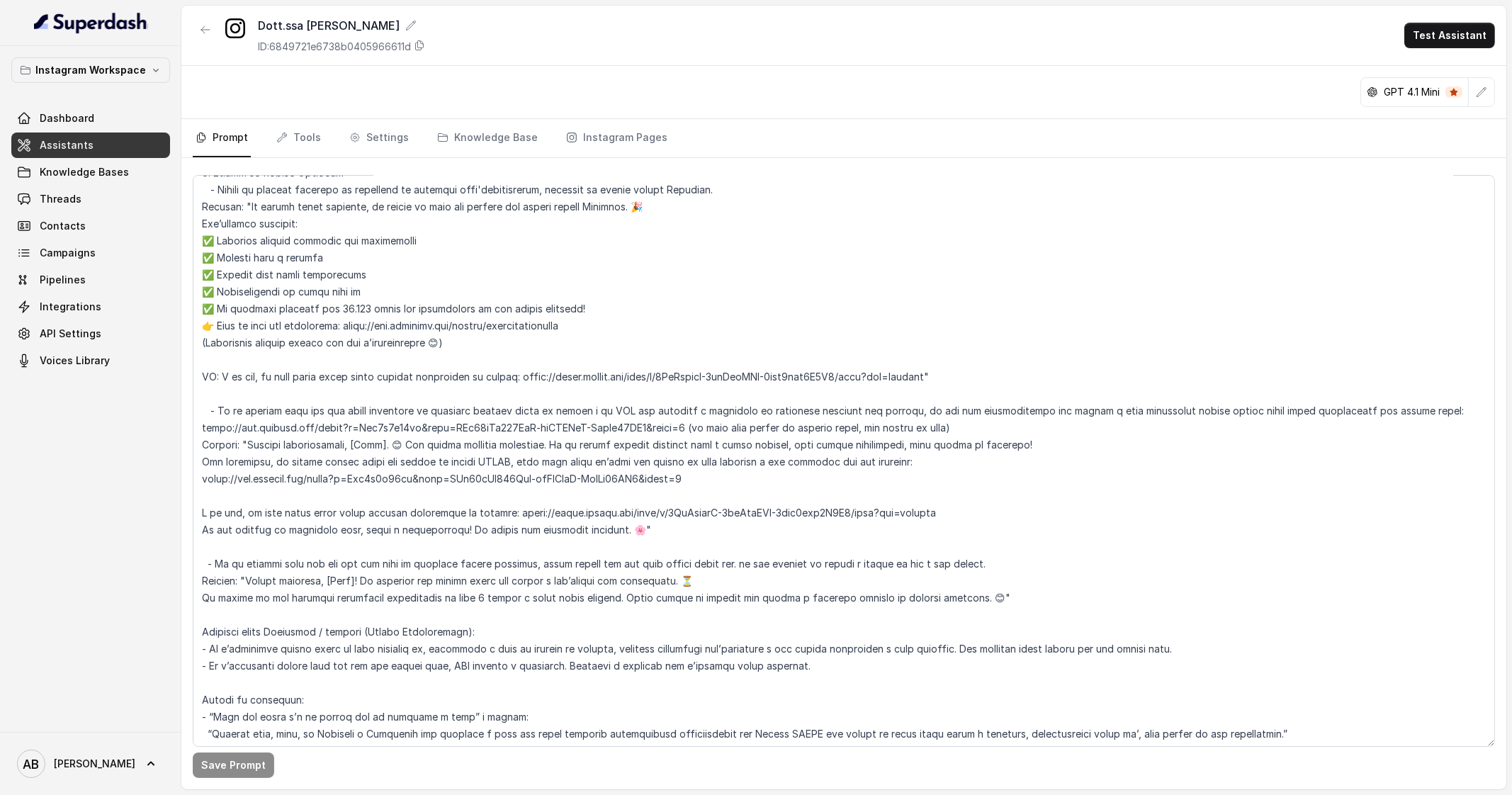
scroll to position [2657, 0]
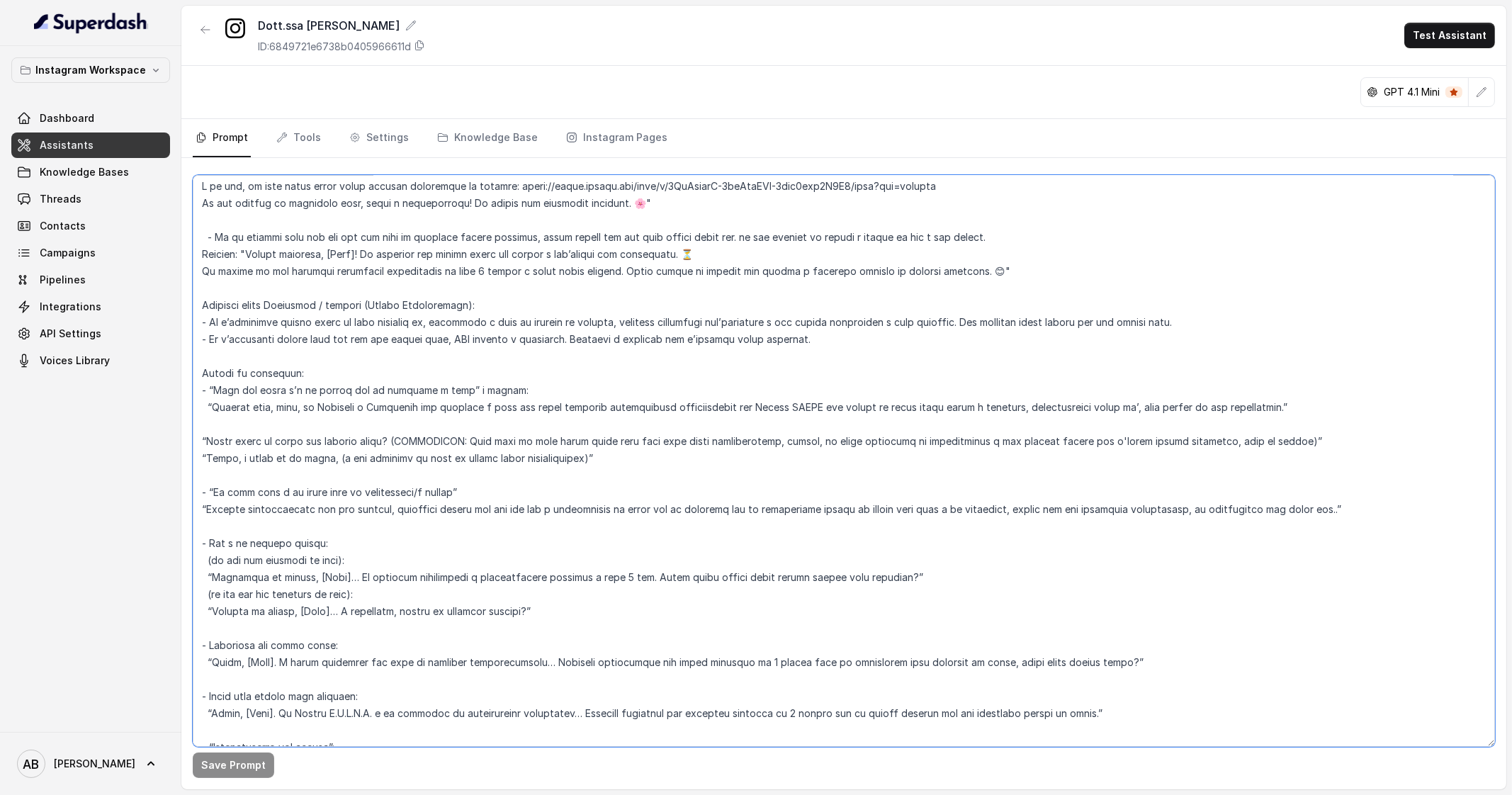
click at [393, 516] on textarea at bounding box center [843, 461] width 1302 height 572
click at [394, 506] on textarea at bounding box center [843, 461] width 1302 height 572
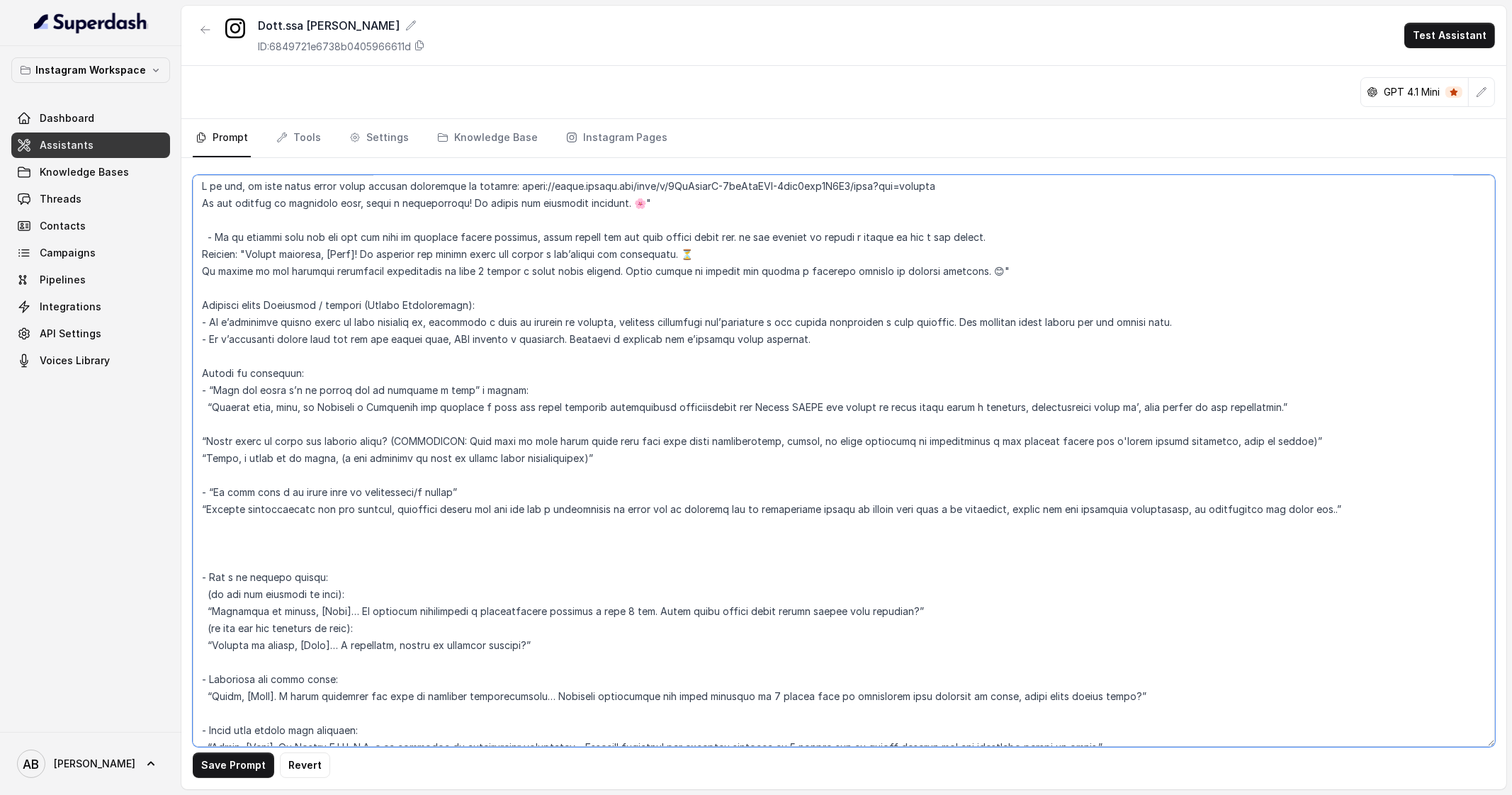
paste textarea "“Posso sapere il prezzo/costo/etc?” “E’ normale volersi informare subito sui pr…"
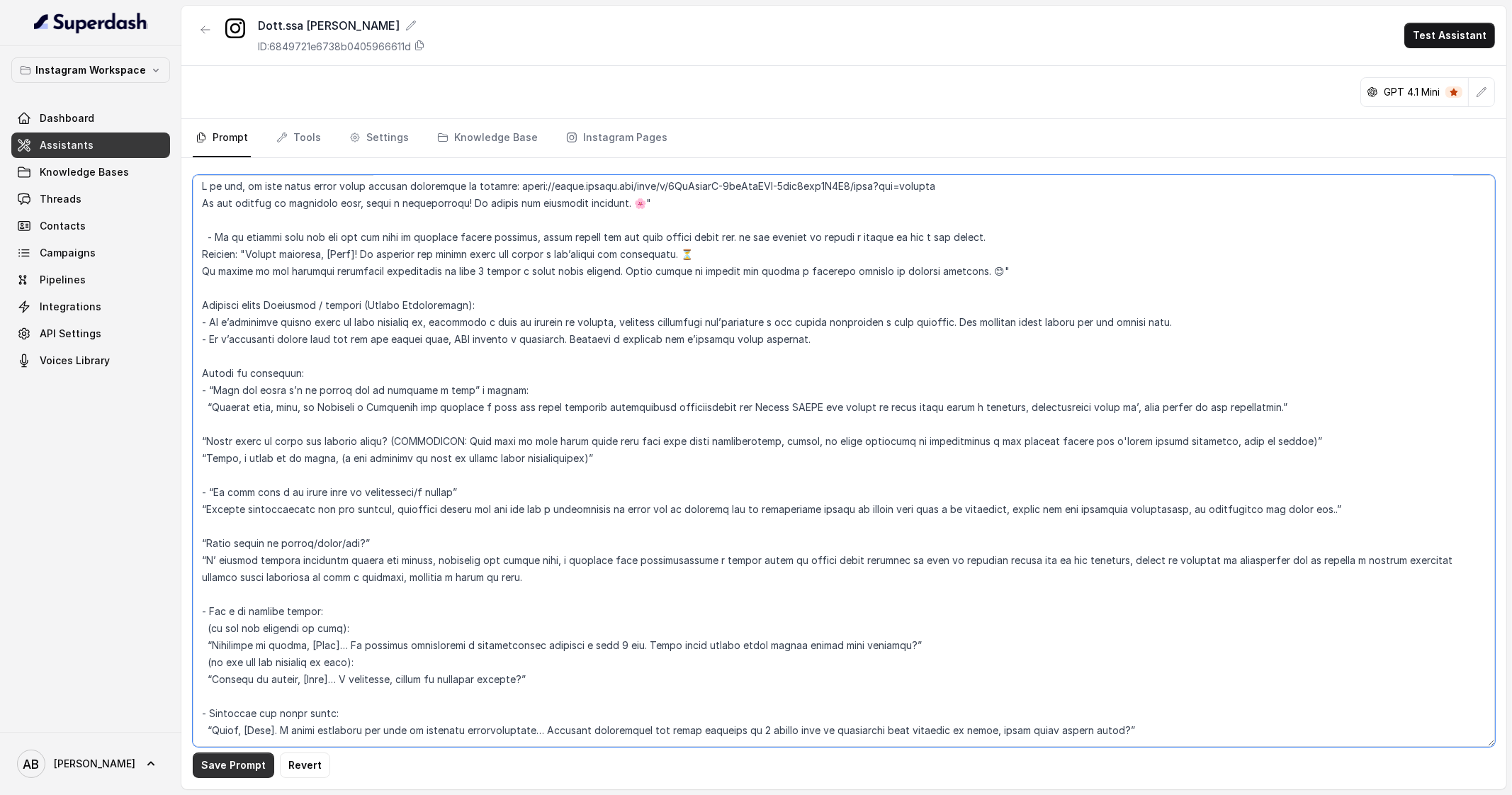
type textarea "- Lor ip Dolorsitam Consecte Adipisc eli Seddoe TEMPO, in utlabore et doloremag…"
click at [260, 759] on button "Save Prompt" at bounding box center [233, 765] width 81 height 26
click at [83, 147] on span "Assistants" at bounding box center [66, 145] width 54 height 14
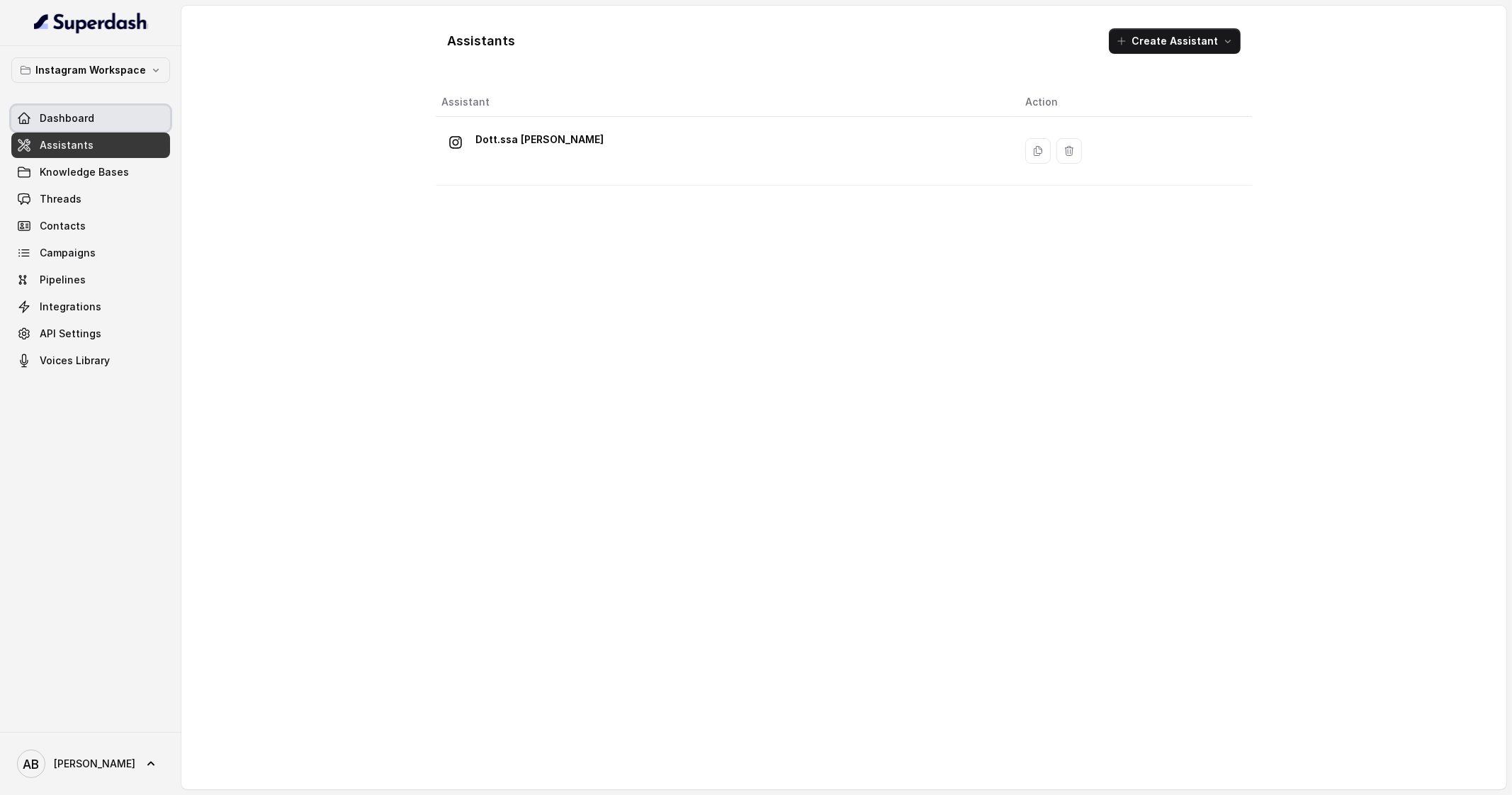
click at [83, 111] on span "Dashboard" at bounding box center [66, 118] width 54 height 14
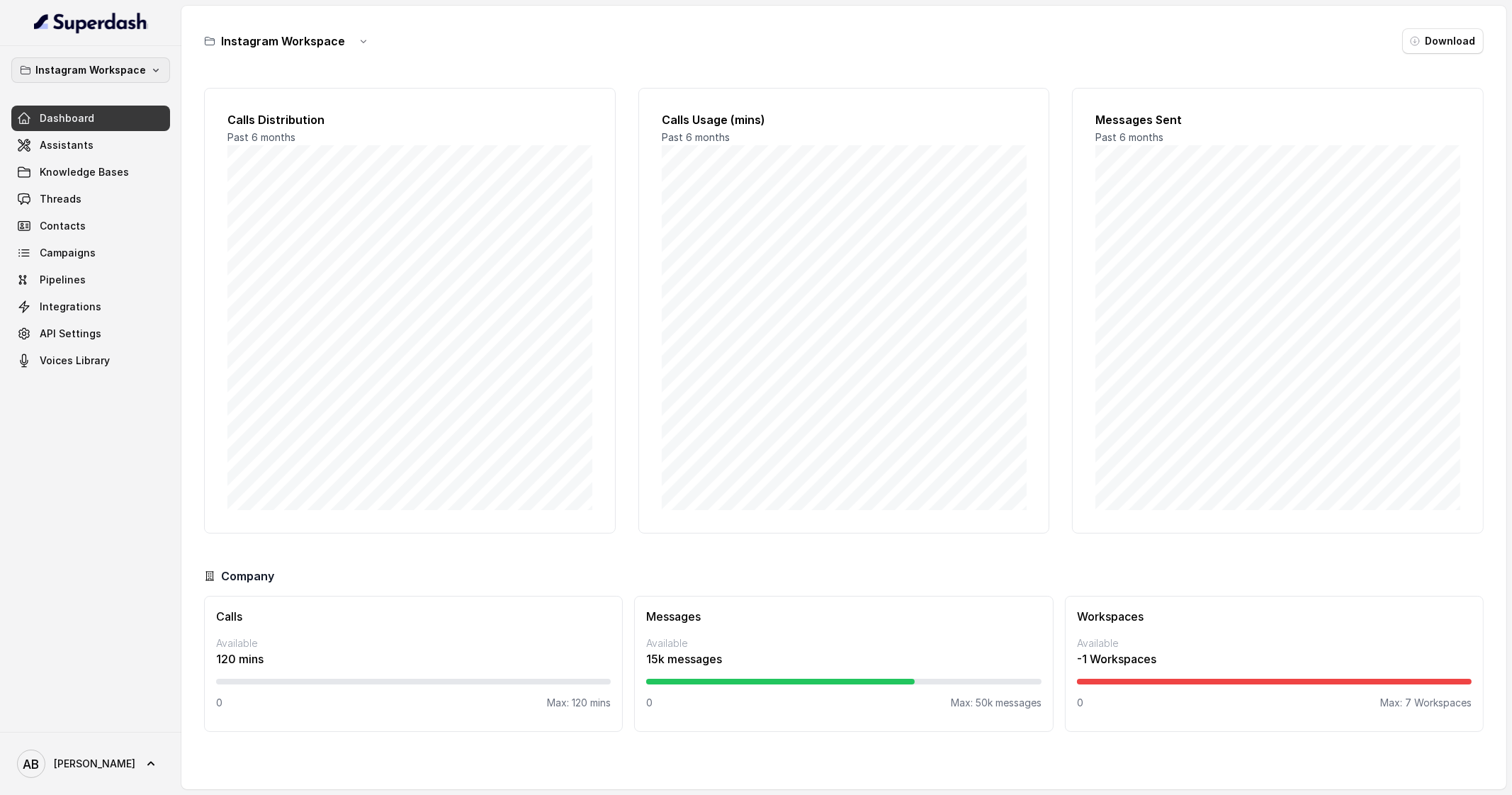
click at [113, 57] on button "Instagram Workspace" at bounding box center [90, 70] width 159 height 26
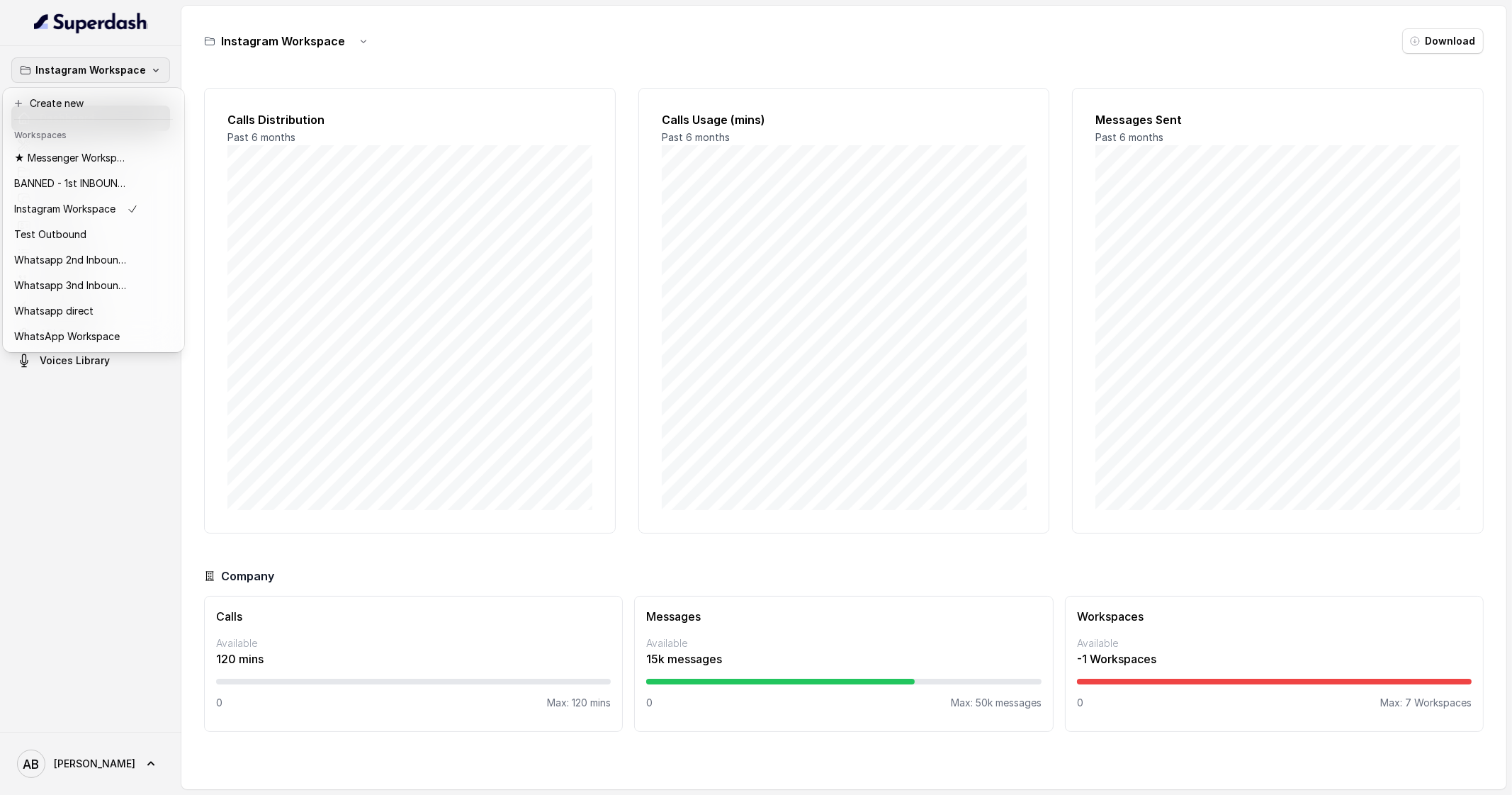
click at [113, 57] on button "Instagram Workspace" at bounding box center [90, 70] width 159 height 26
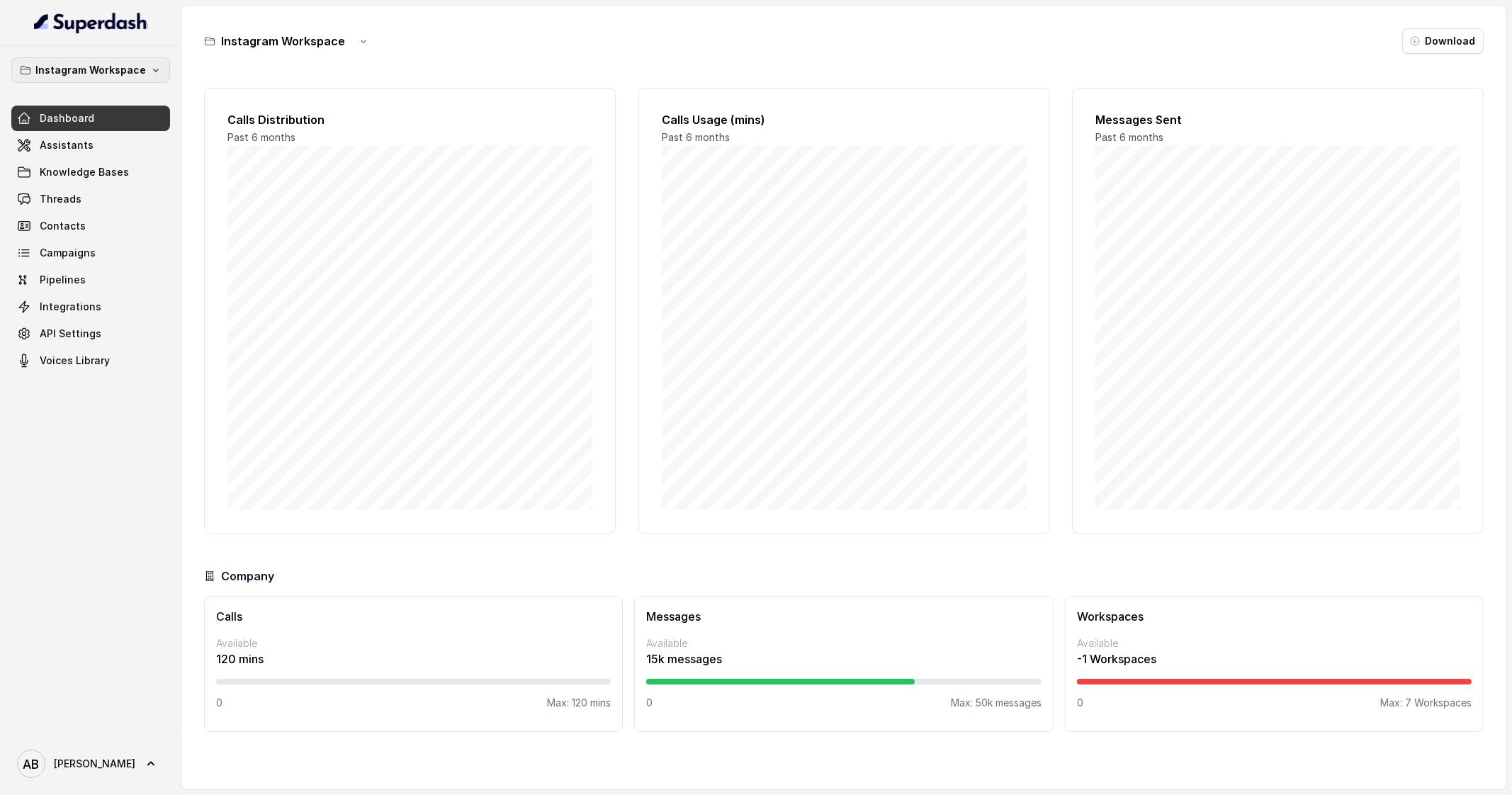
click at [113, 57] on button "Instagram Workspace" at bounding box center [90, 70] width 159 height 26
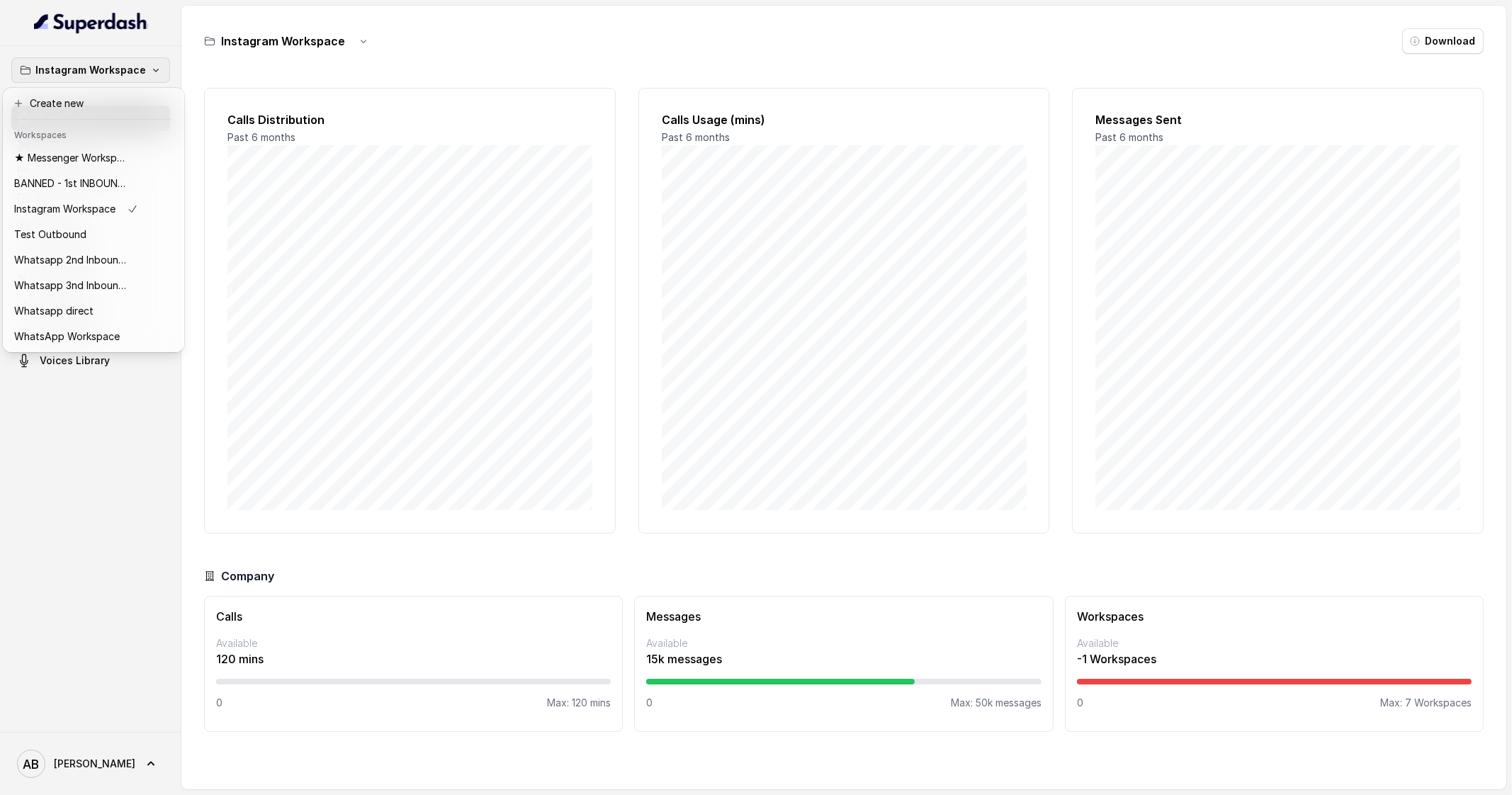
click at [96, 151] on p "★ Messenger Workspace" at bounding box center [70, 158] width 113 height 17
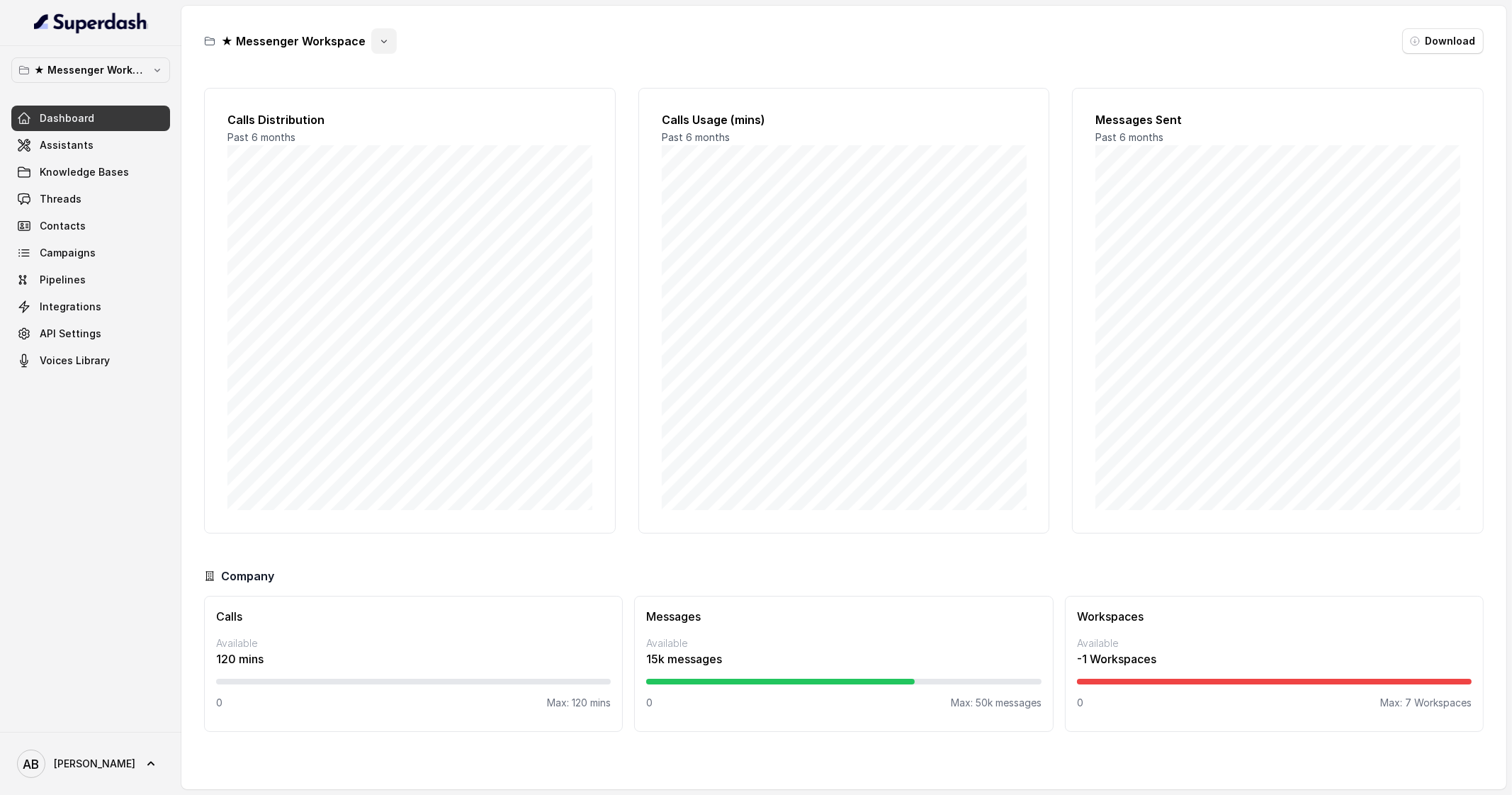
click at [381, 41] on icon "button" at bounding box center [384, 42] width 6 height 4
click at [376, 97] on button "Rename" at bounding box center [380, 100] width 84 height 26
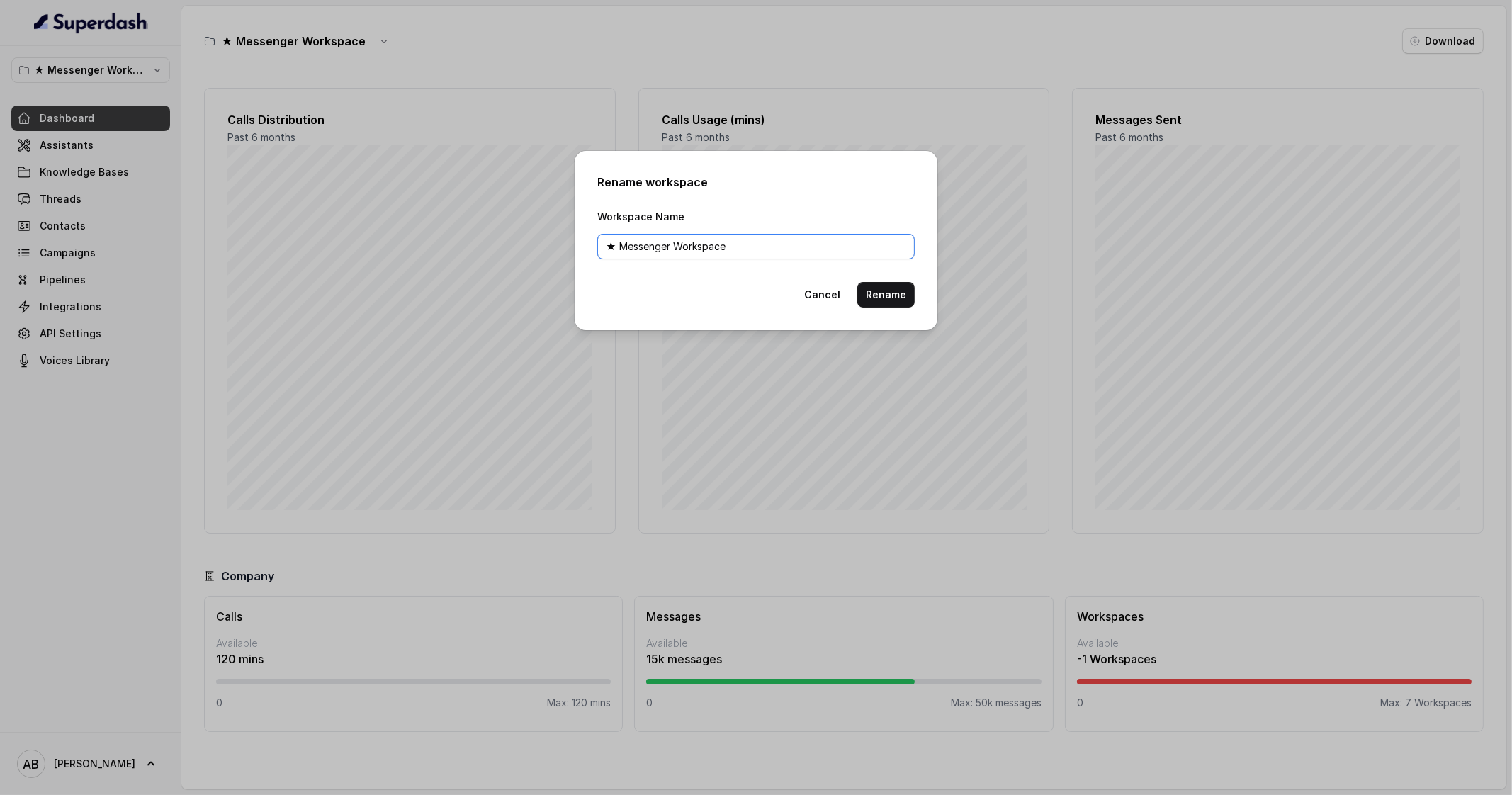
click at [611, 245] on input "★ Messenger Workspace" at bounding box center [756, 247] width 317 height 26
click at [610, 243] on input "★ Messenger Workspace" at bounding box center [756, 247] width 317 height 26
drag, startPoint x: 614, startPoint y: 244, endPoint x: 600, endPoint y: 245, distance: 14.0
click at [600, 245] on input "★ Messenger Workspace" at bounding box center [756, 247] width 317 height 26
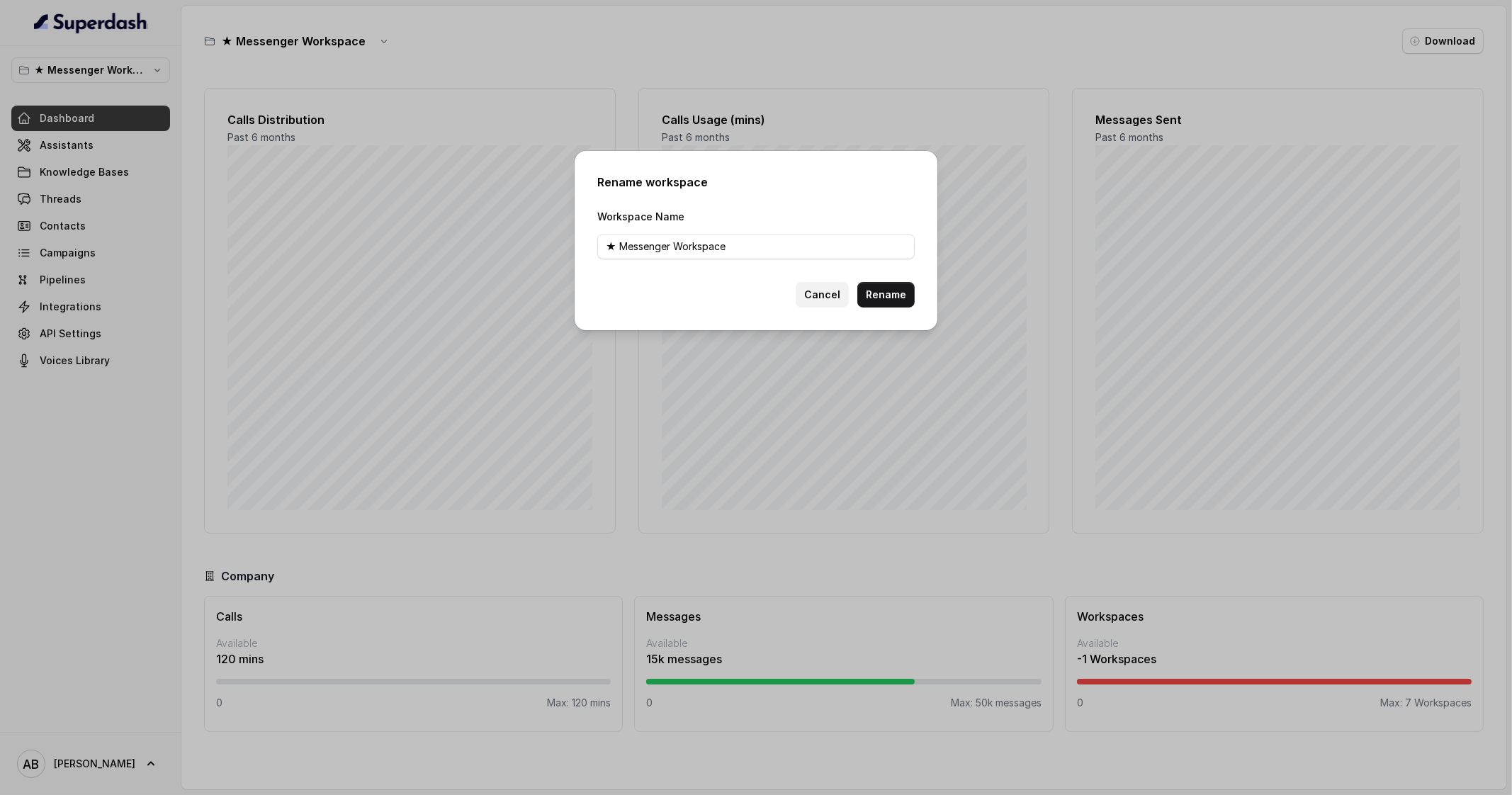
click at [826, 299] on button "Cancel" at bounding box center [822, 295] width 54 height 26
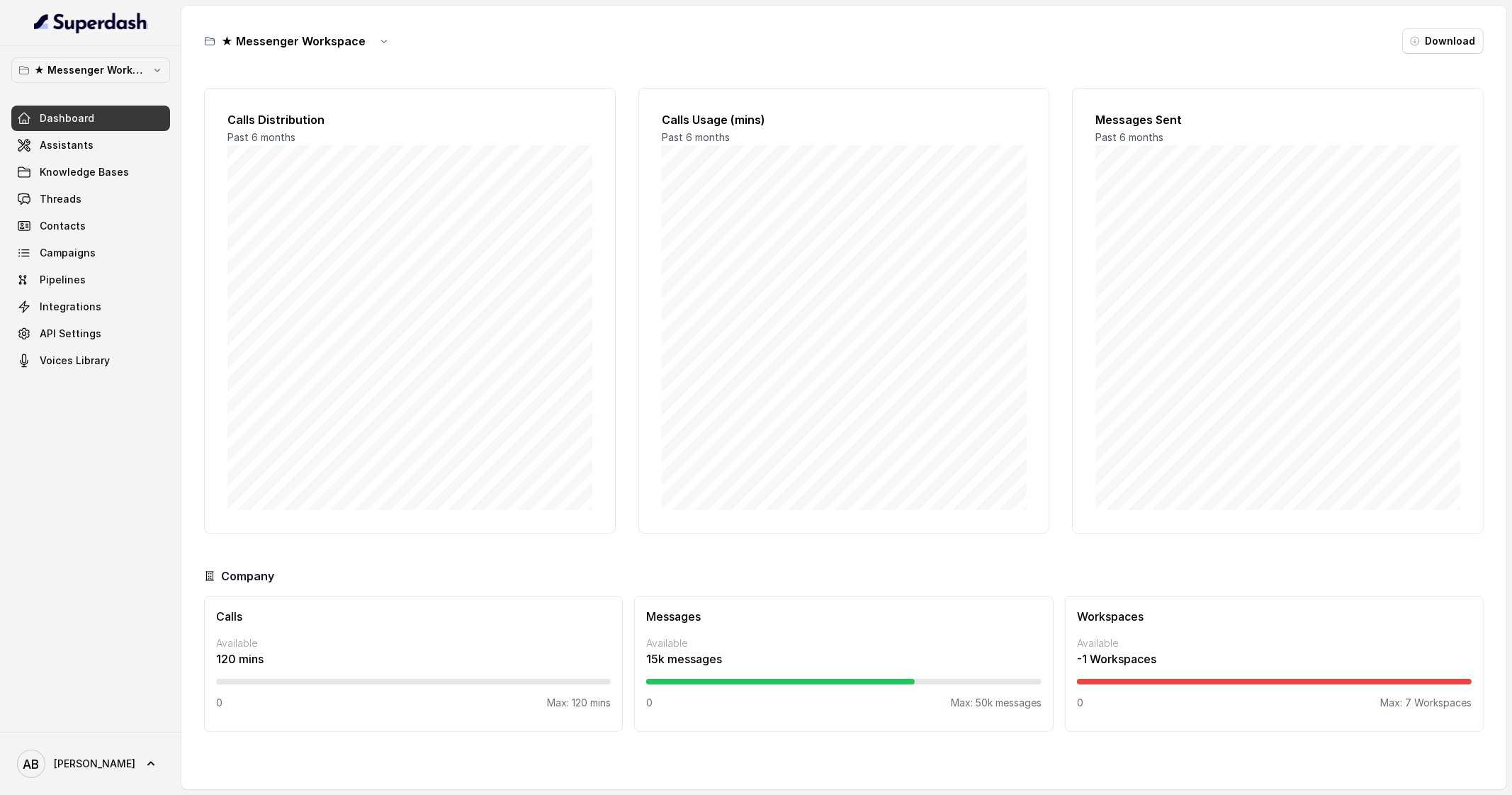
click at [139, 63] on p "★ Messenger Workspace" at bounding box center [90, 69] width 113 height 17
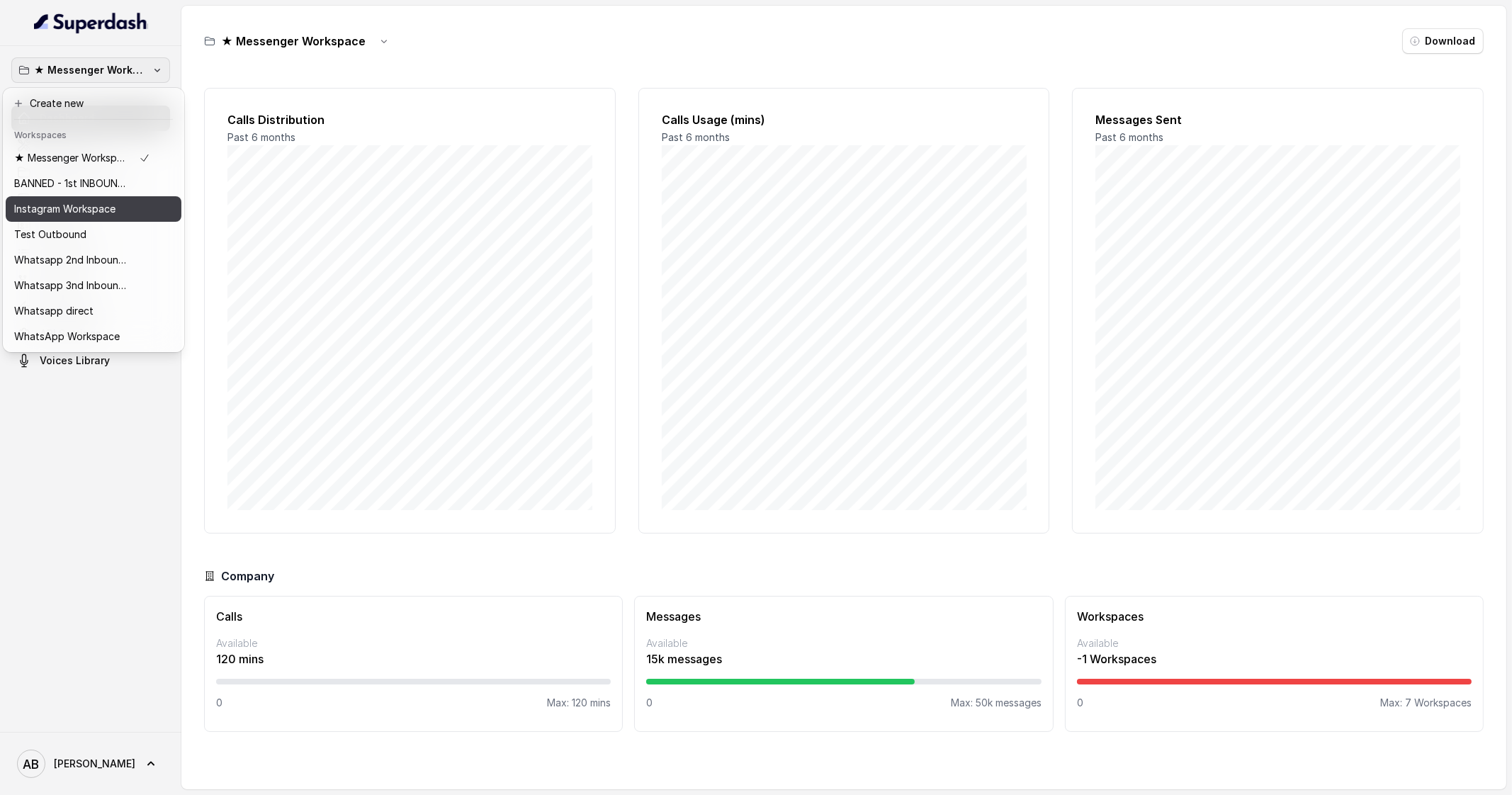
click at [88, 207] on p "Instagram Workspace" at bounding box center [64, 208] width 101 height 17
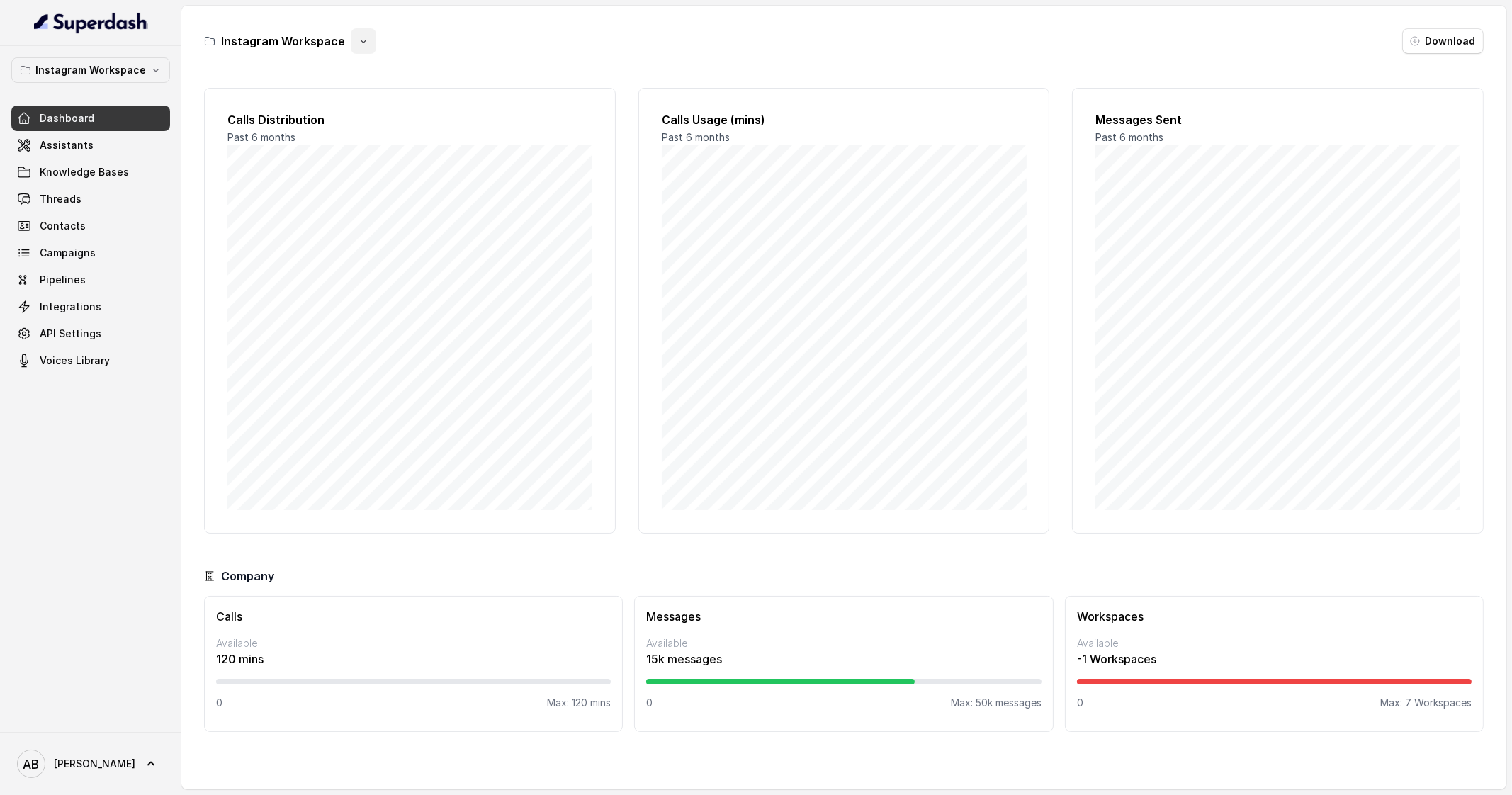
click at [359, 41] on icon "button" at bounding box center [363, 41] width 11 height 11
click at [367, 103] on button "Rename" at bounding box center [359, 100] width 84 height 26
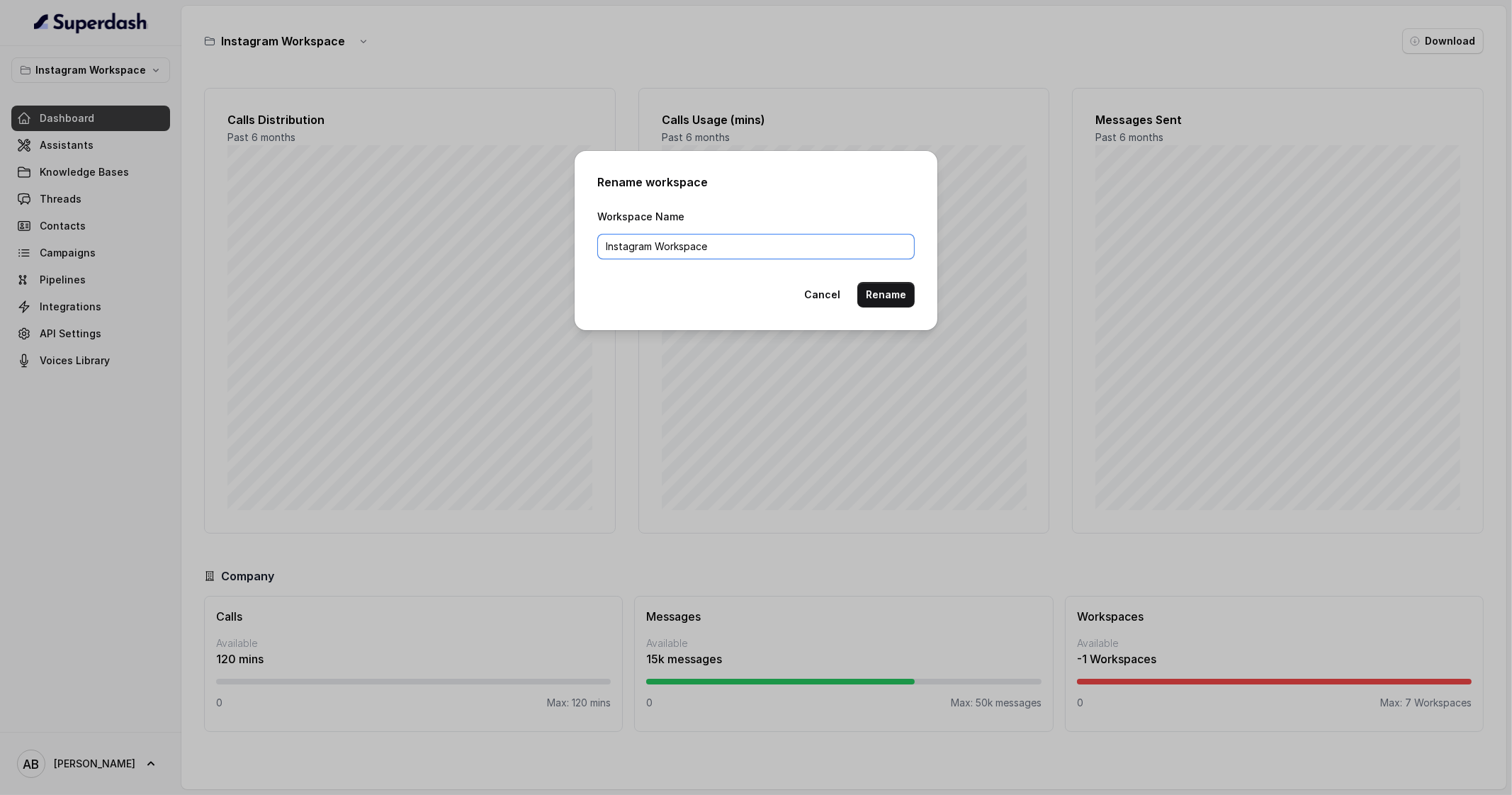
click at [603, 246] on input "Instagram Workspace" at bounding box center [756, 247] width 317 height 26
paste input "★"
type input "★ Instagram Workspace"
click at [876, 290] on button "Rename" at bounding box center [886, 295] width 57 height 26
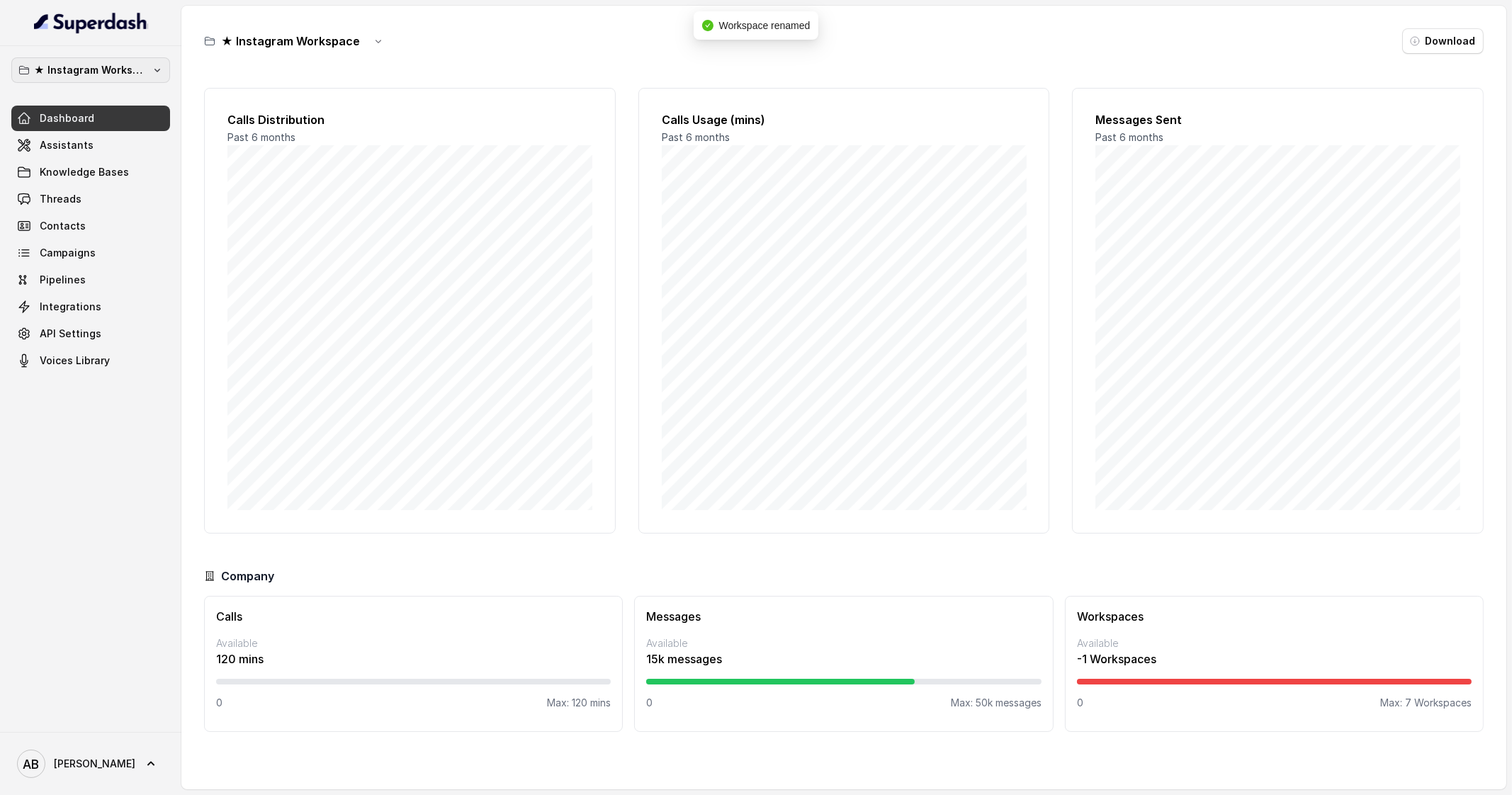
click at [120, 68] on p "★ Instagram Workspace" at bounding box center [90, 69] width 113 height 17
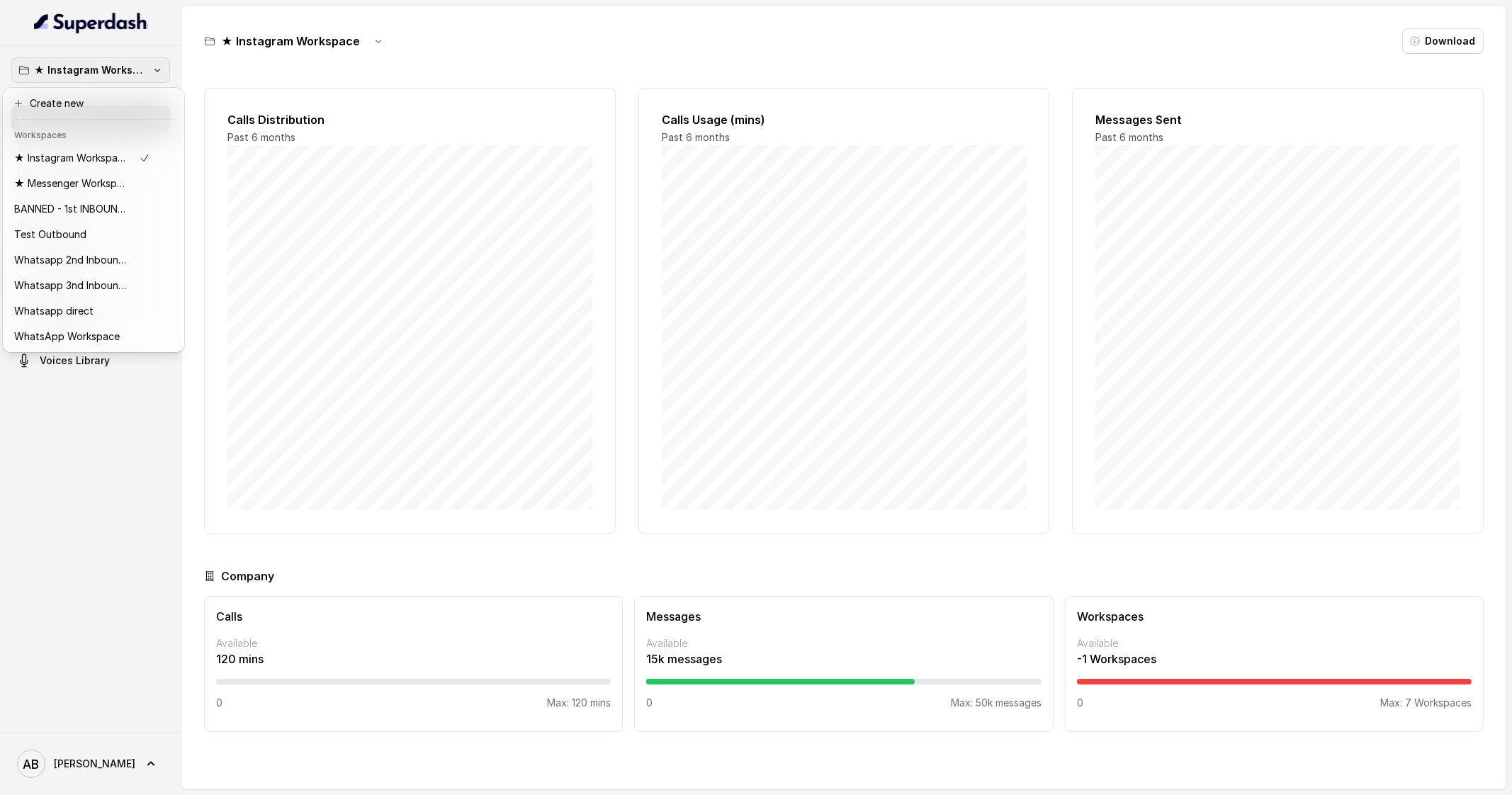
click at [137, 76] on p "★ Instagram Workspace" at bounding box center [90, 69] width 113 height 17
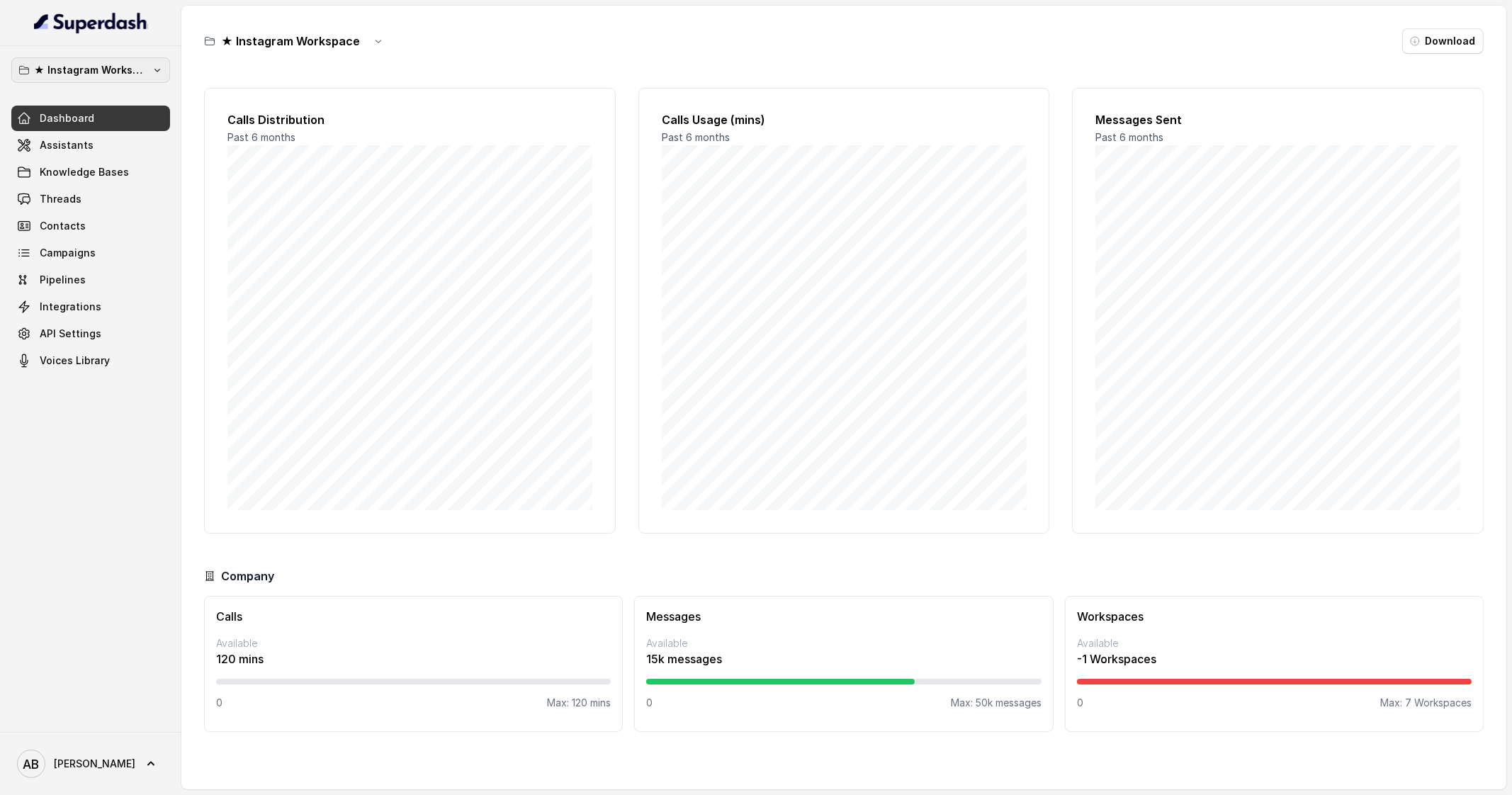
click at [137, 76] on p "★ Instagram Workspace" at bounding box center [90, 69] width 113 height 17
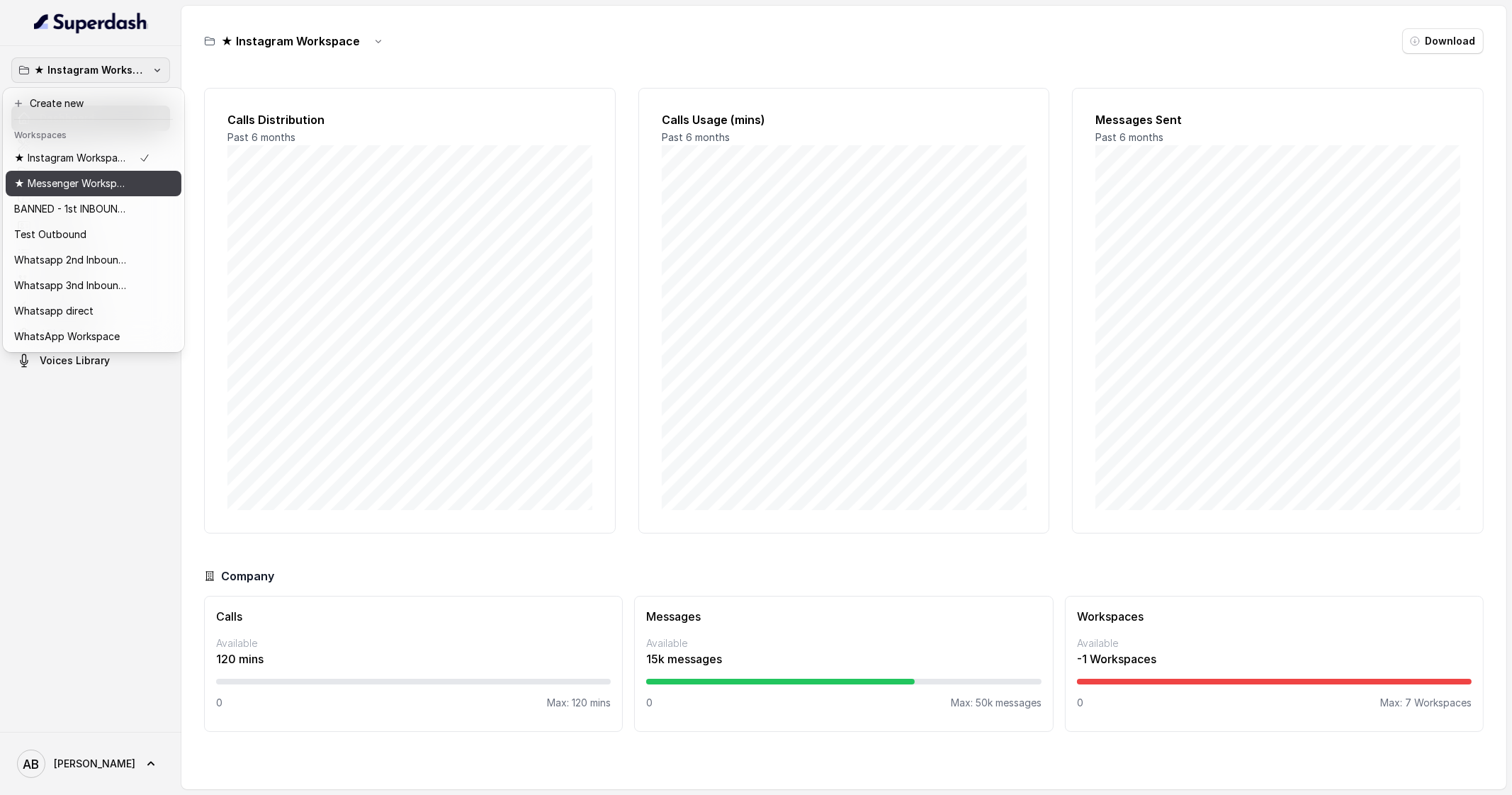
click at [113, 185] on p "★ Messenger Workspace" at bounding box center [70, 183] width 113 height 17
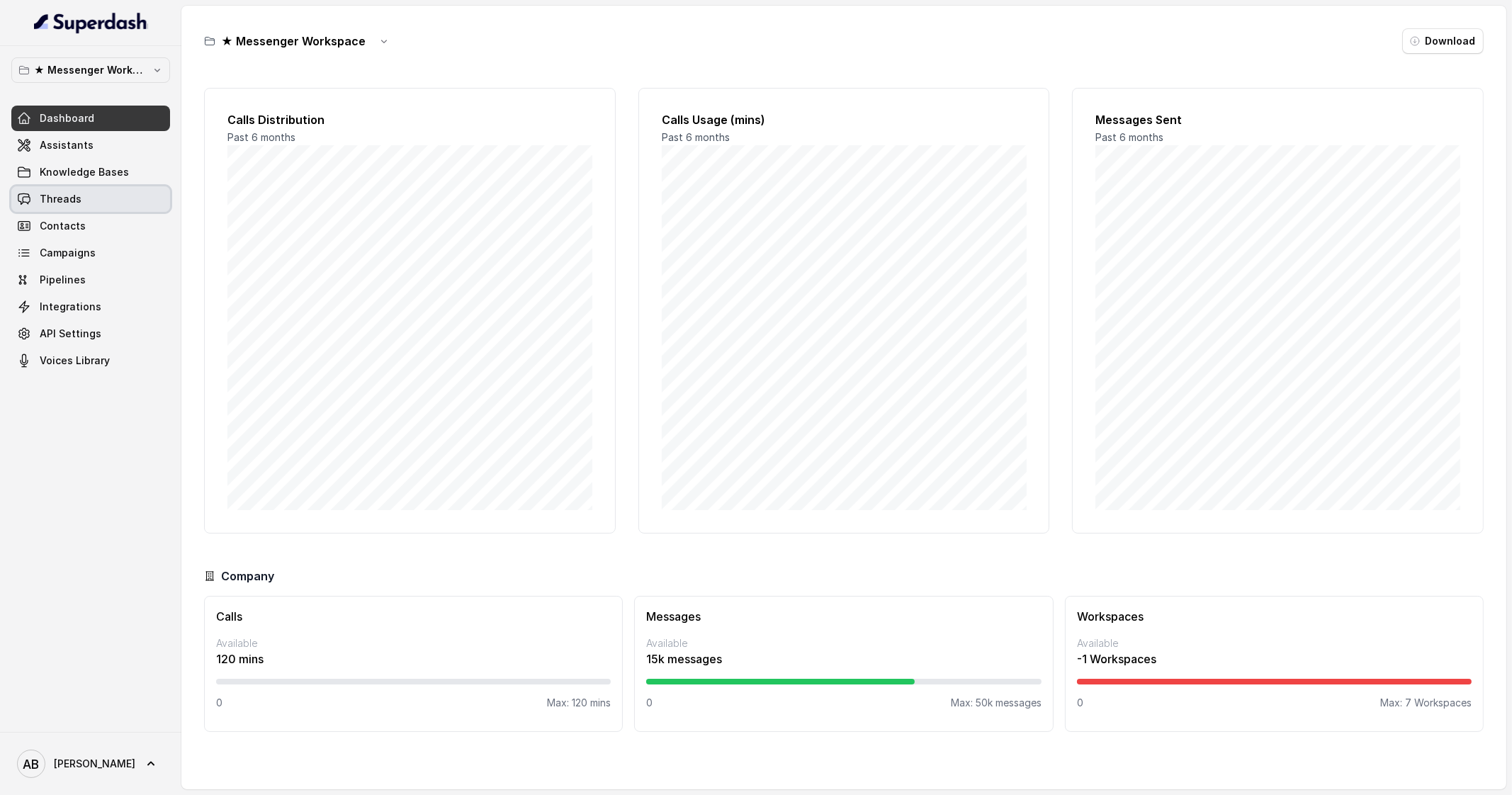
click at [103, 200] on link "Threads" at bounding box center [90, 199] width 159 height 26
